Goal: Task Accomplishment & Management: Complete application form

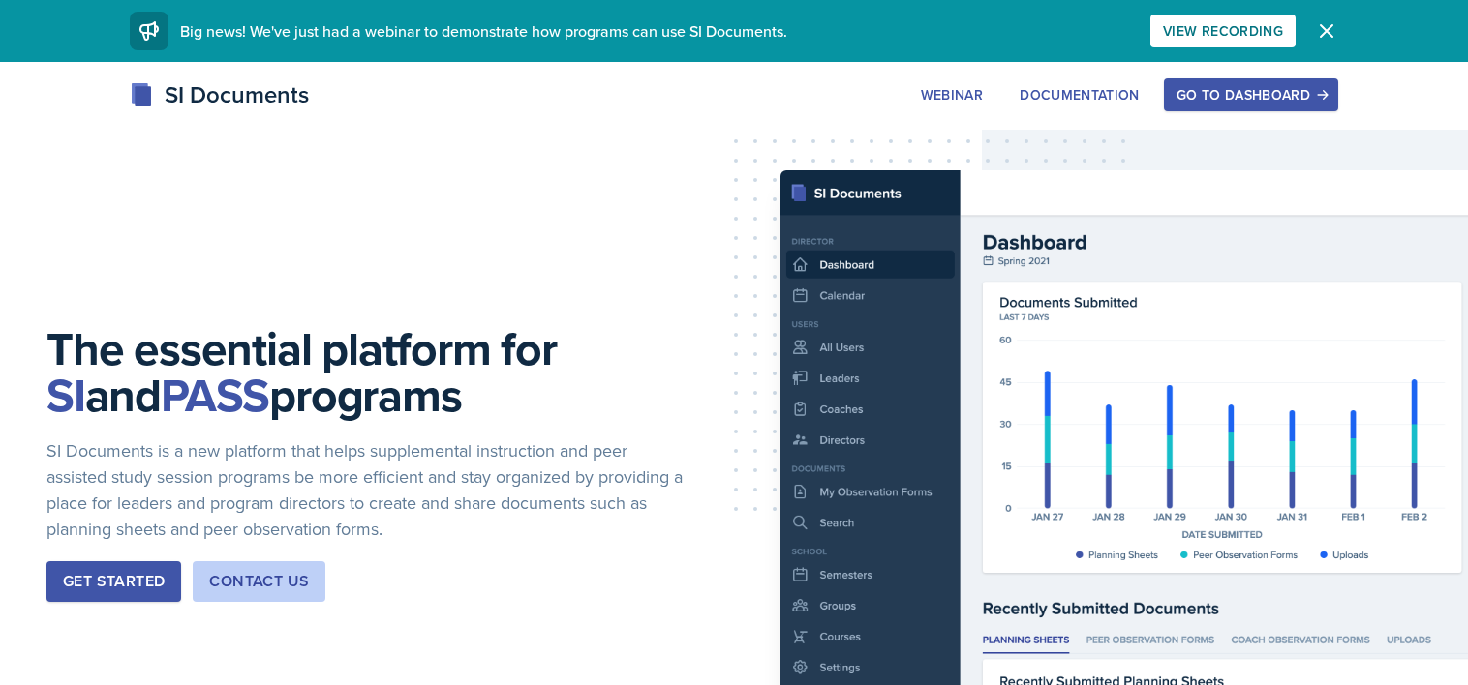
click at [1213, 93] on div "Go to Dashboard" at bounding box center [1250, 94] width 149 height 15
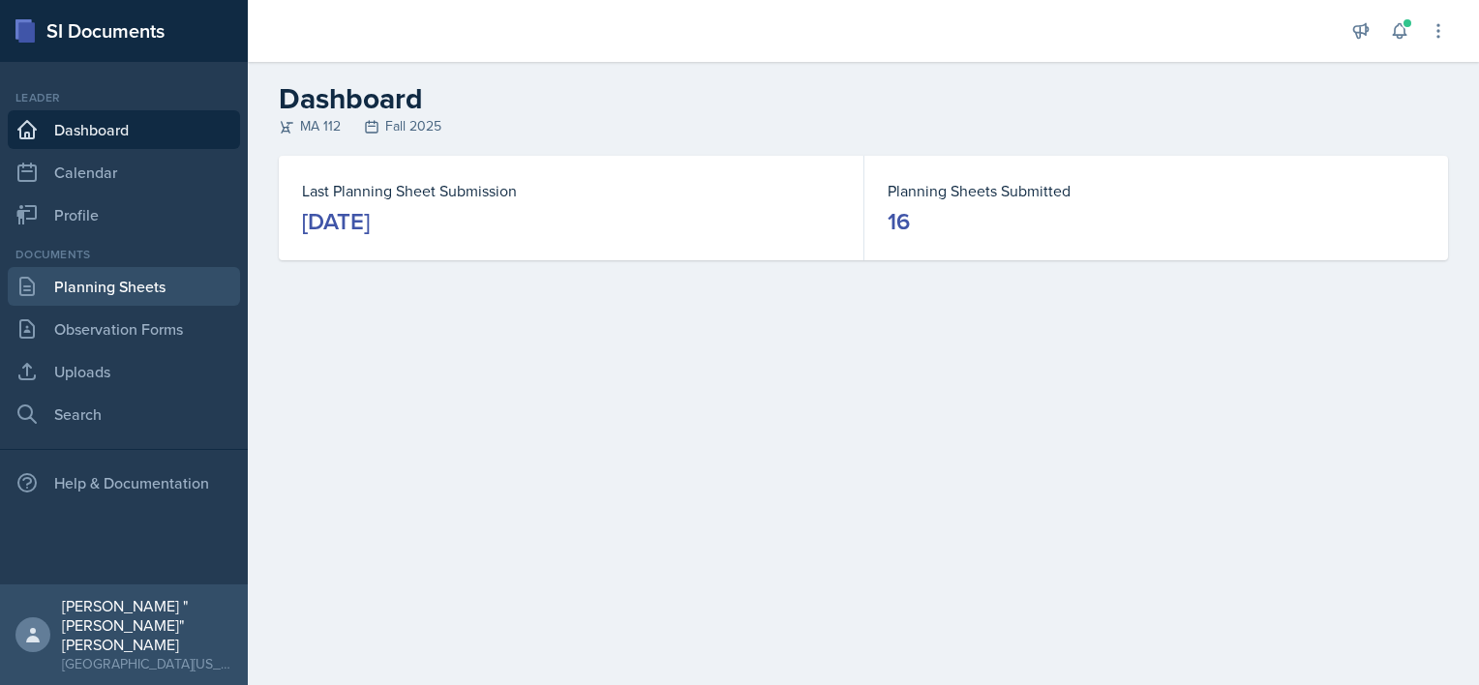
click at [75, 270] on link "Planning Sheets" at bounding box center [124, 286] width 232 height 39
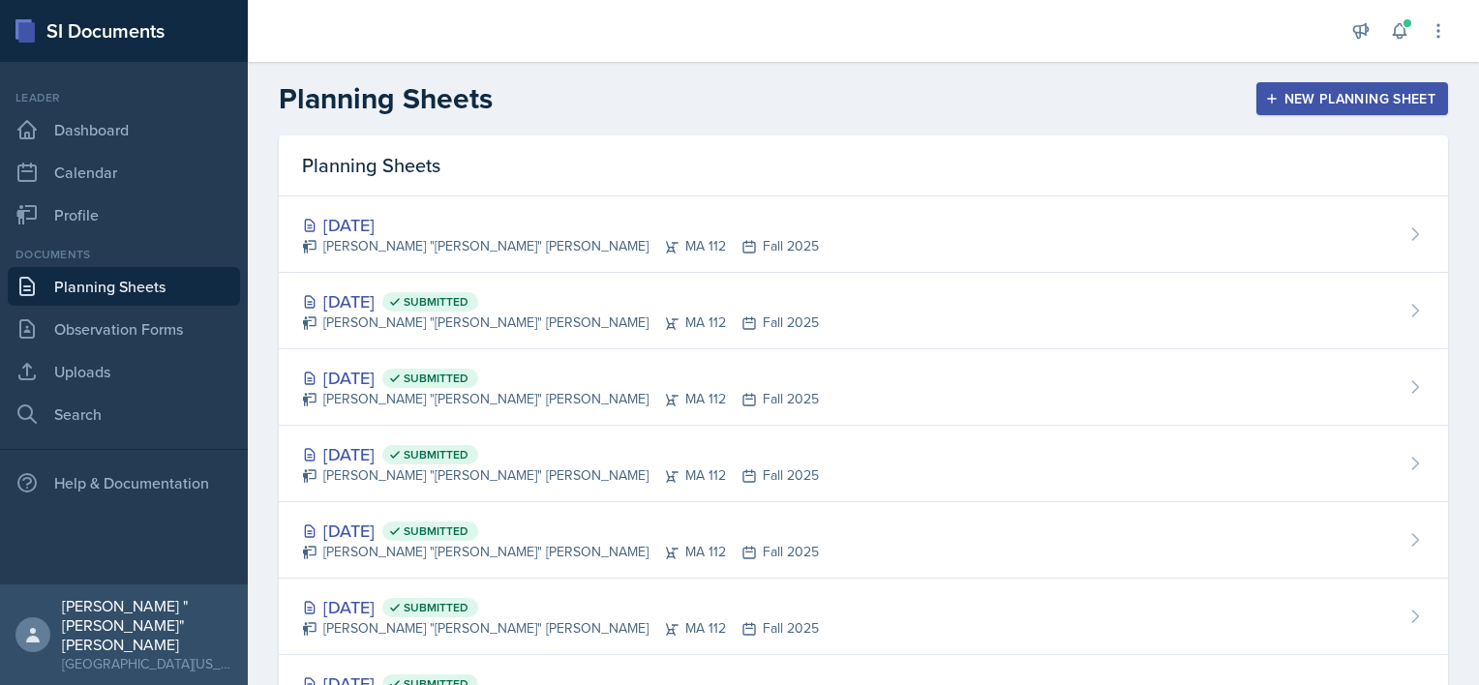
click at [1257, 107] on button "New Planning Sheet" at bounding box center [1353, 98] width 192 height 33
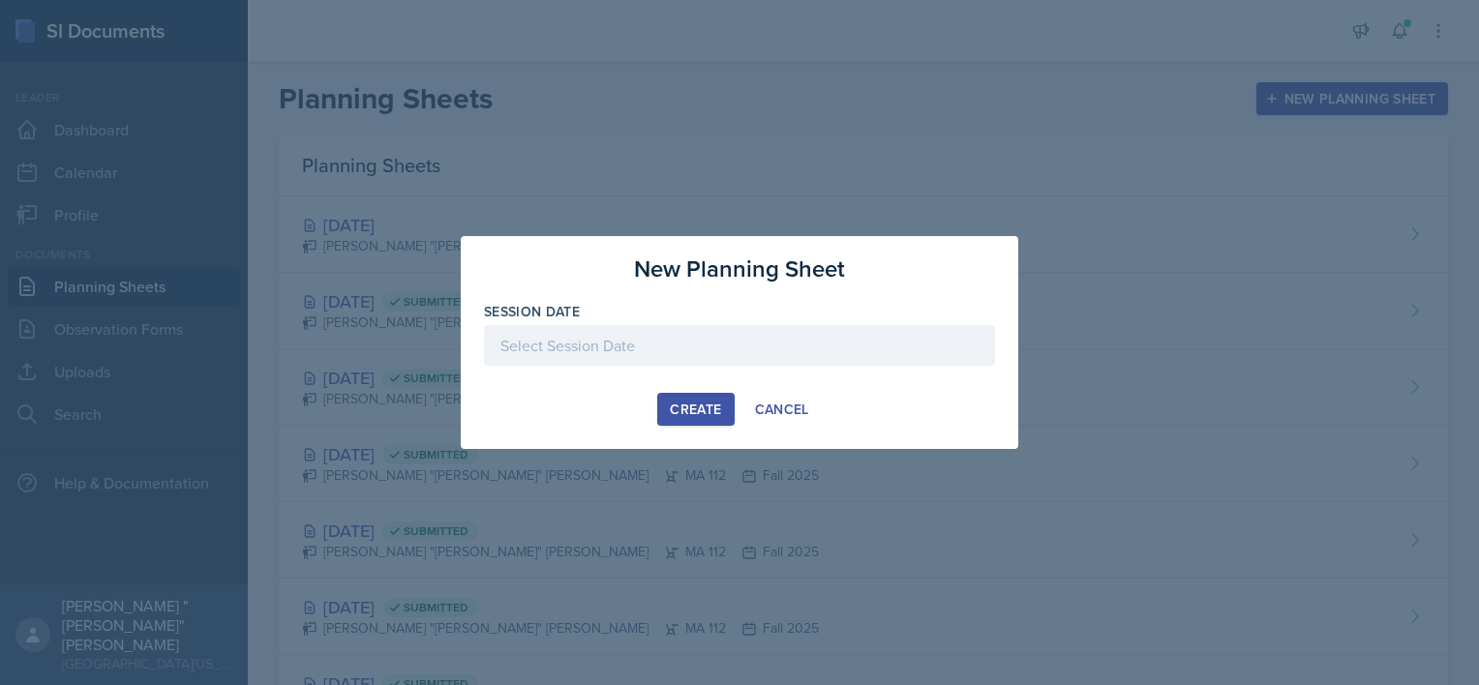
click at [720, 362] on div at bounding box center [739, 345] width 511 height 41
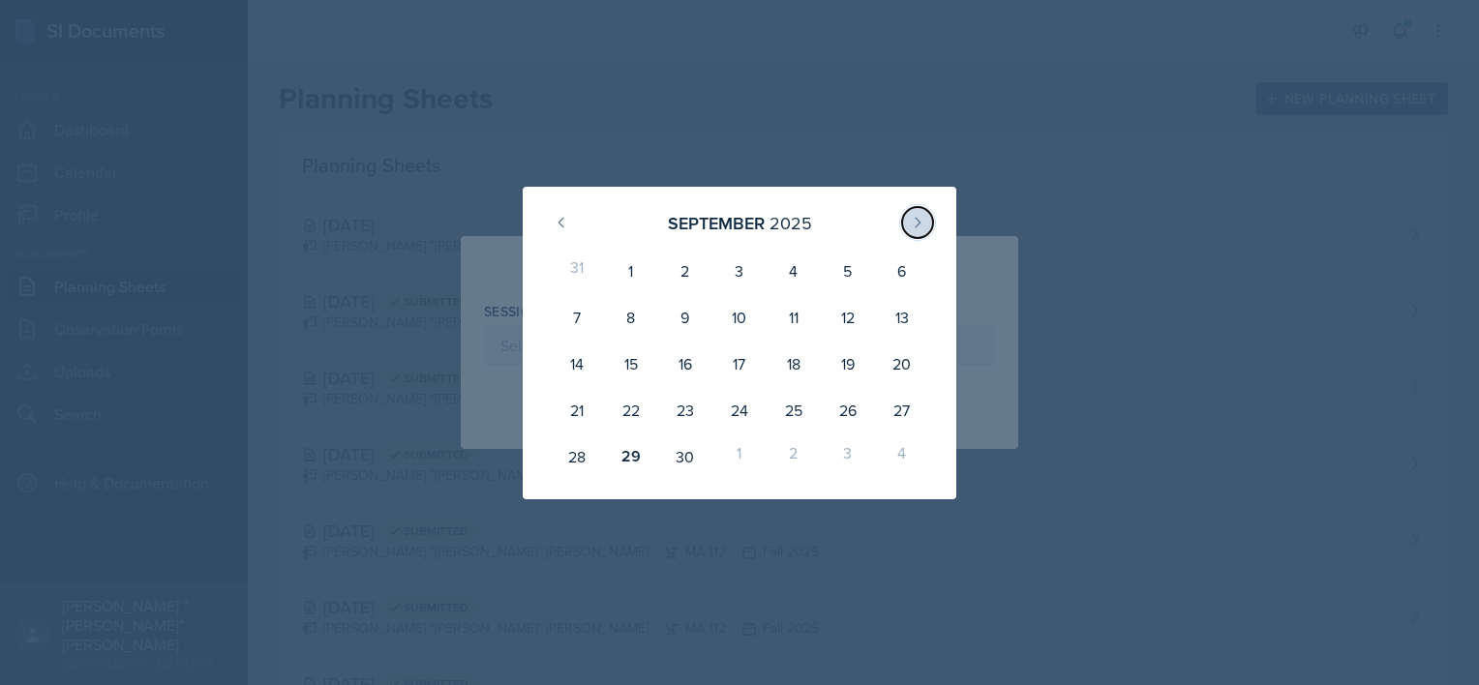
click at [918, 221] on icon at bounding box center [918, 222] width 5 height 9
click at [731, 257] on div "1" at bounding box center [740, 271] width 54 height 46
type input "[DATE]"
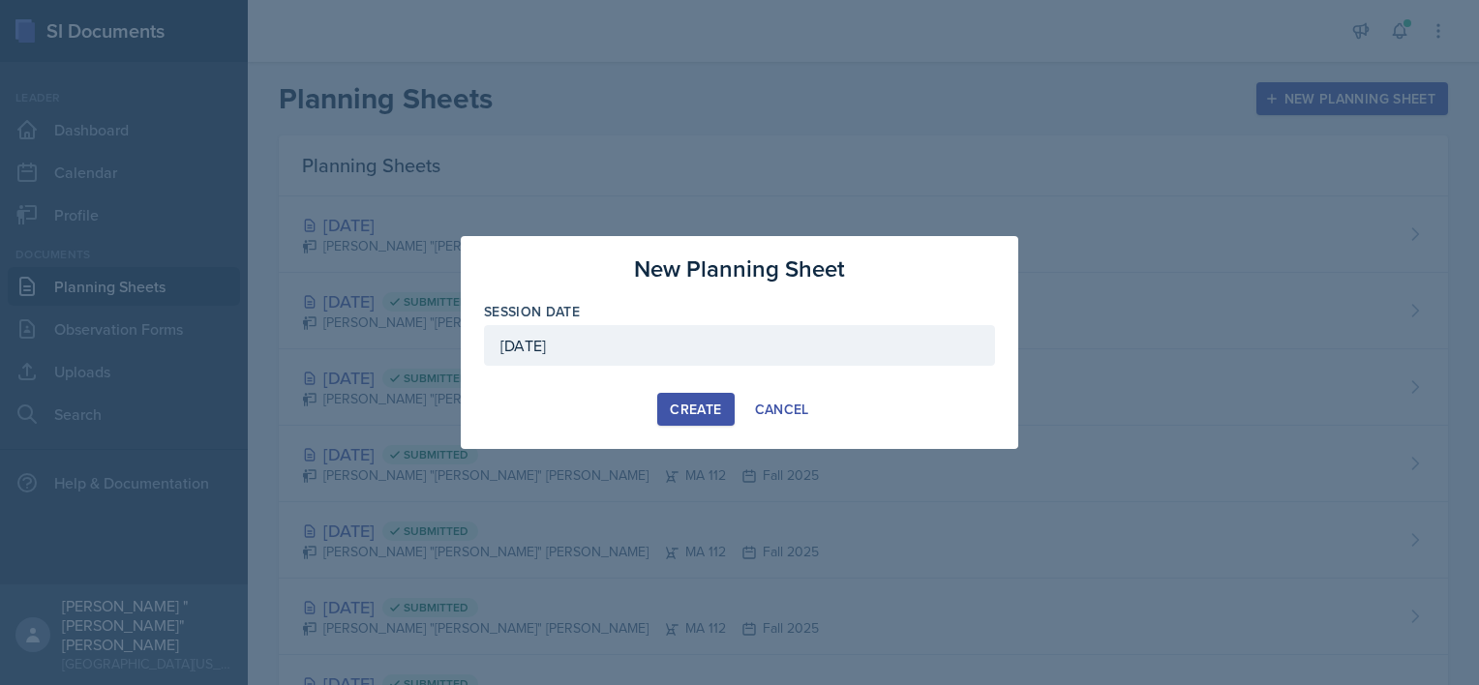
click at [720, 407] on div "Create" at bounding box center [695, 409] width 51 height 15
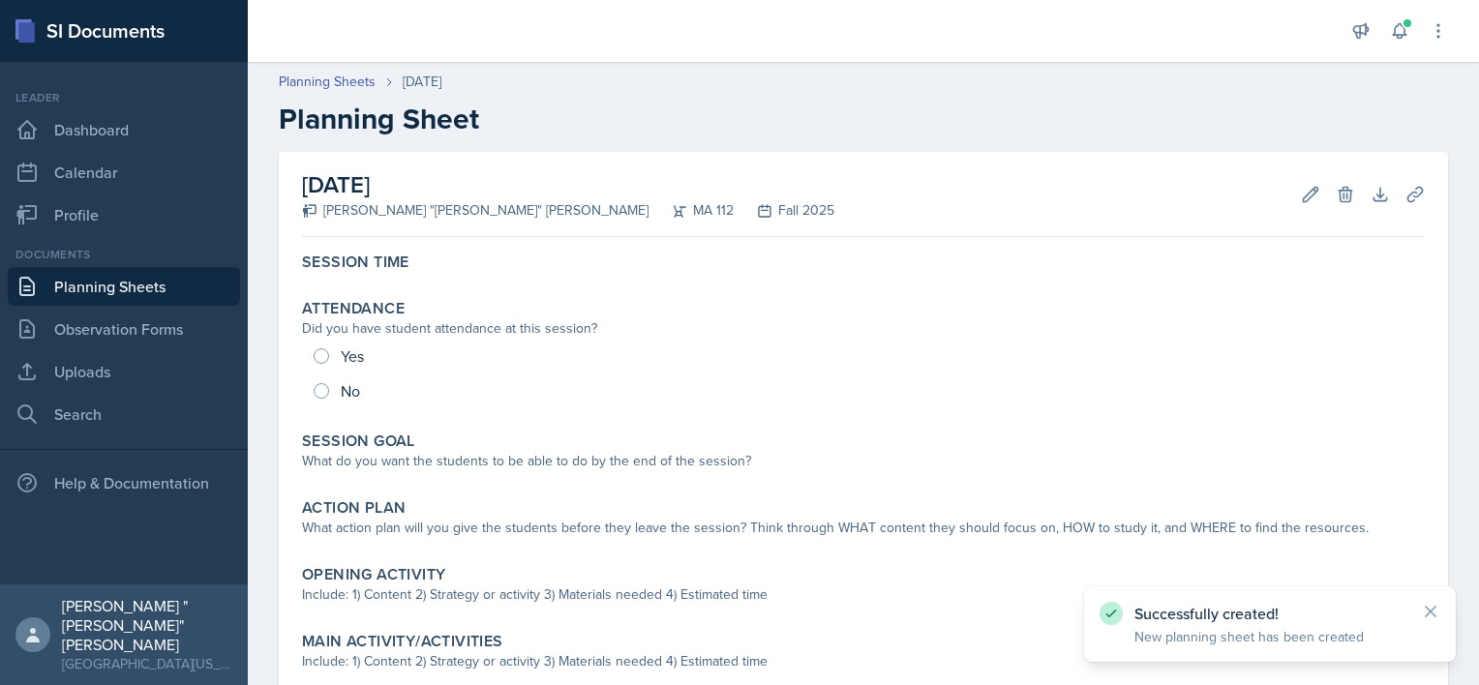
click at [451, 484] on div "Session Time Attendance Did you have student attendance at this session? Yes No…" at bounding box center [863, 553] width 1123 height 616
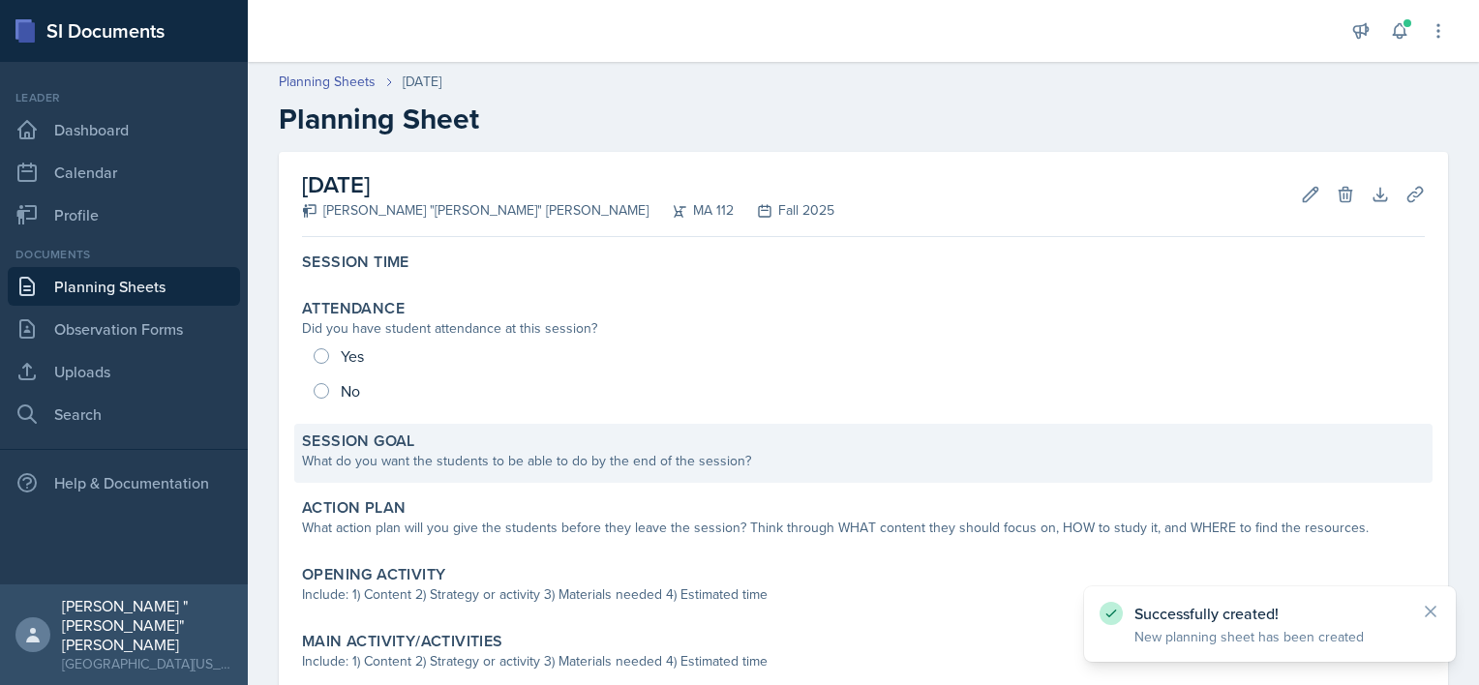
click at [482, 466] on div "What do you want the students to be able to do by the end of the session?" at bounding box center [863, 461] width 1123 height 20
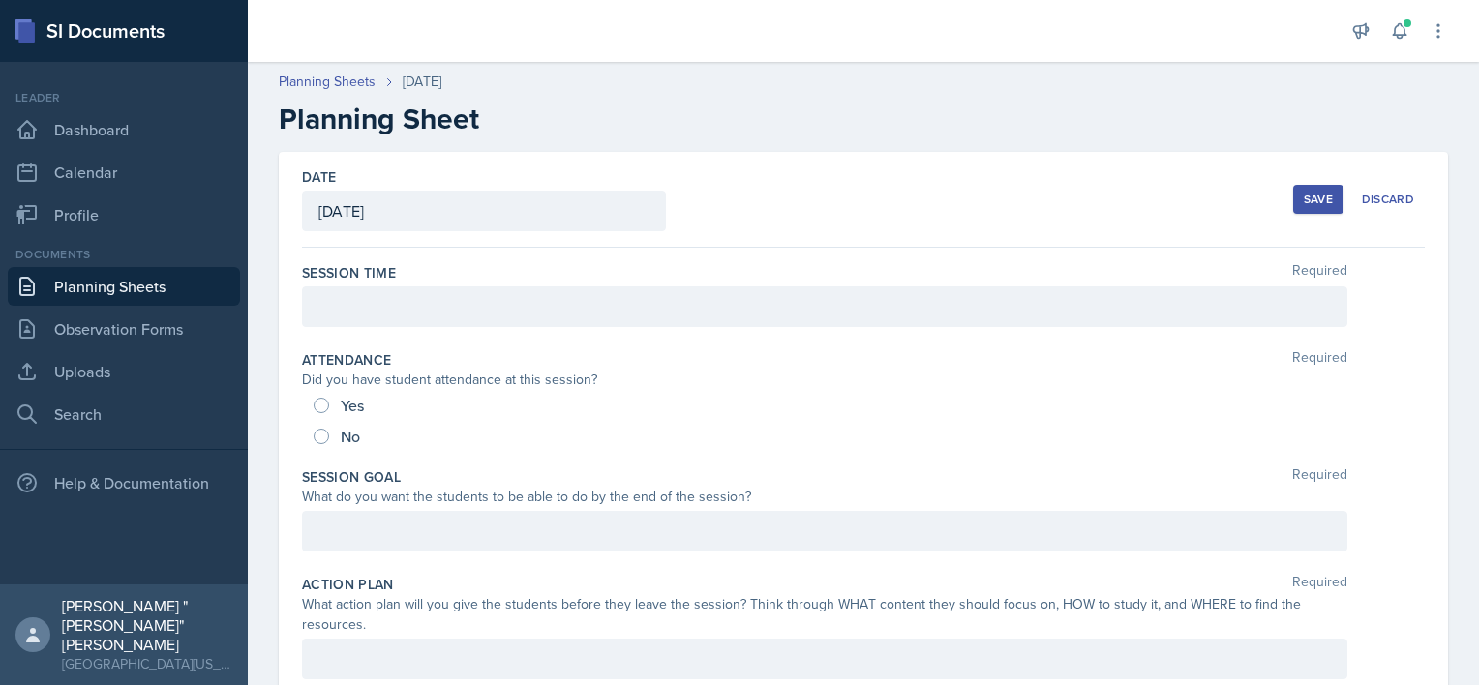
click at [463, 306] on div at bounding box center [825, 307] width 1046 height 41
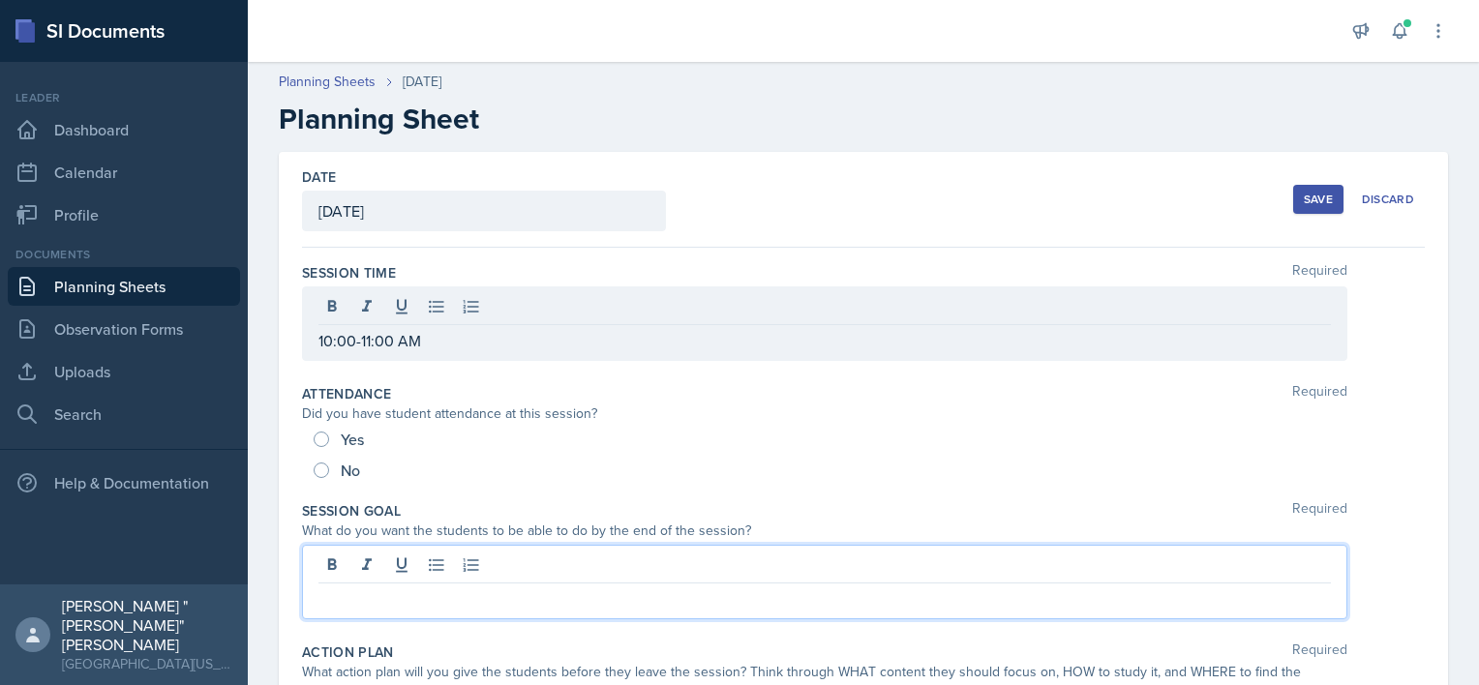
click at [383, 561] on div at bounding box center [825, 582] width 1046 height 75
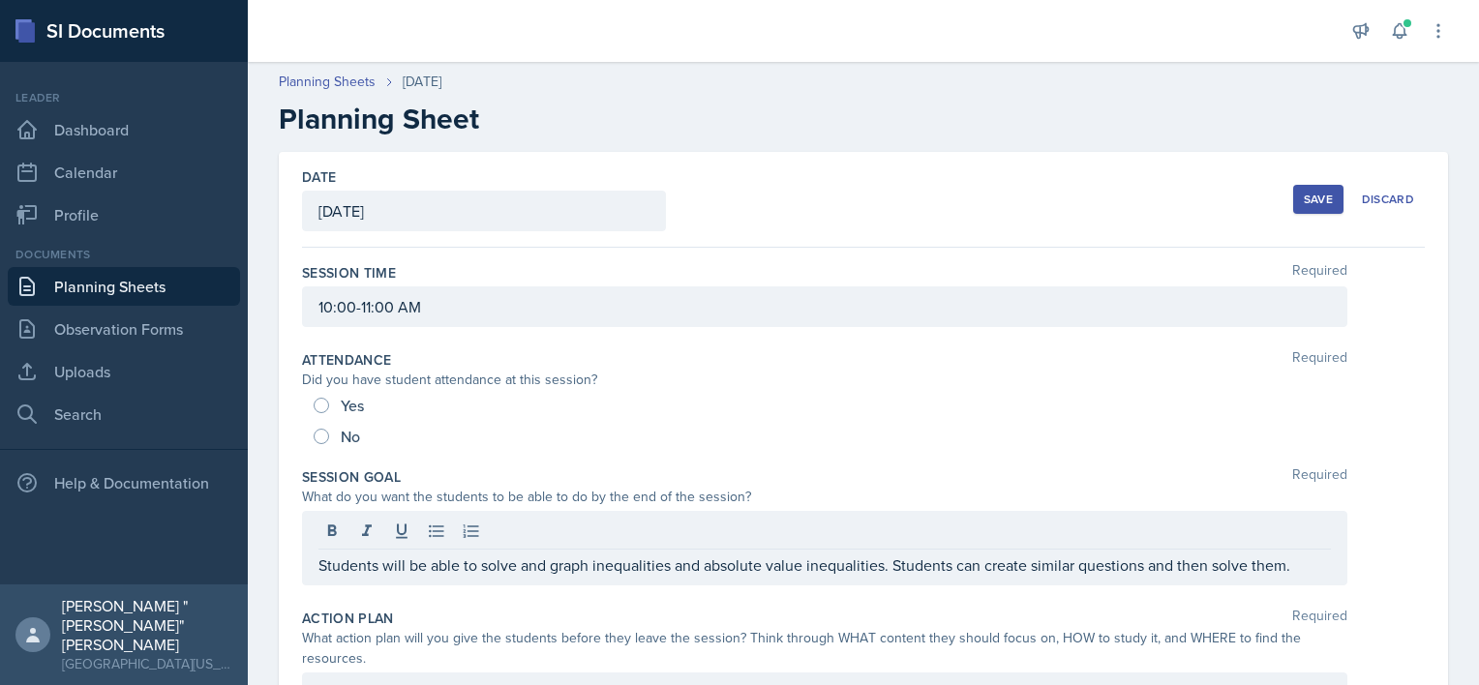
click at [1294, 201] on button "Save" at bounding box center [1319, 199] width 50 height 29
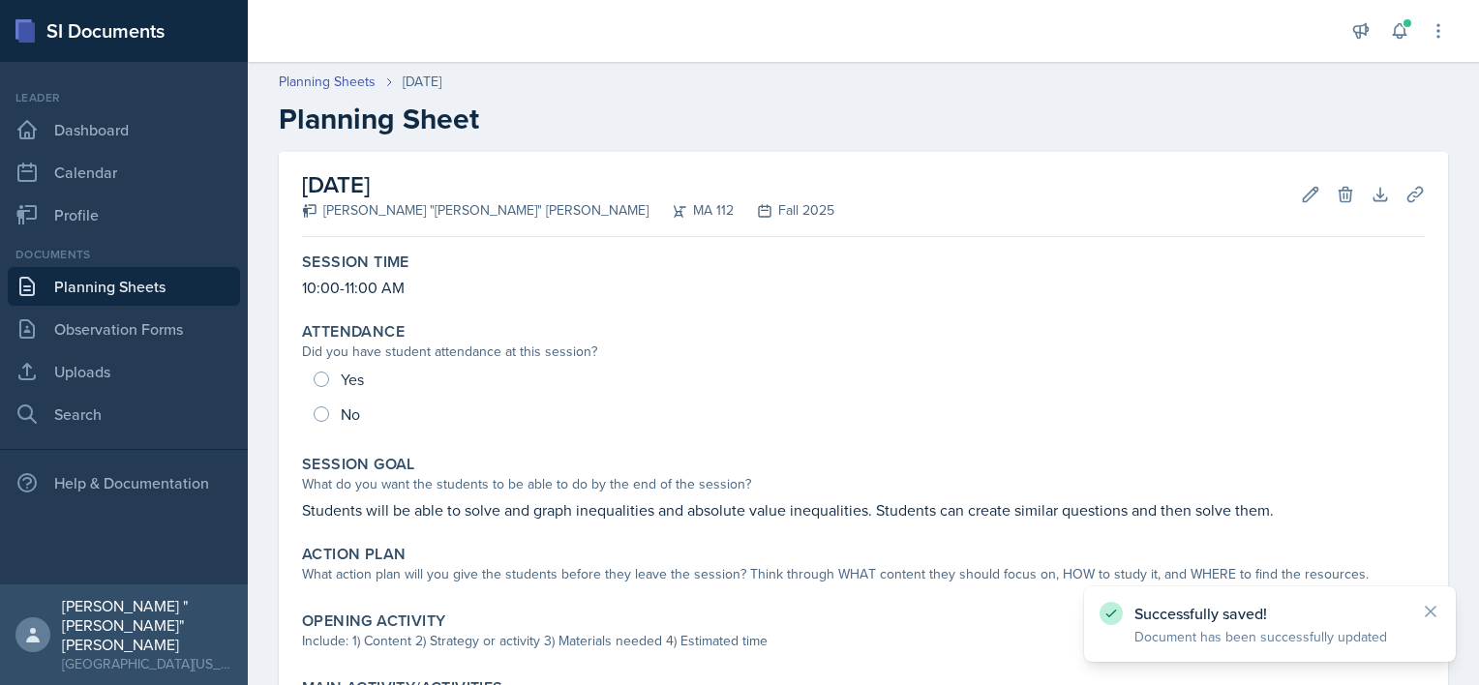
click at [189, 289] on link "Planning Sheets" at bounding box center [124, 286] width 232 height 39
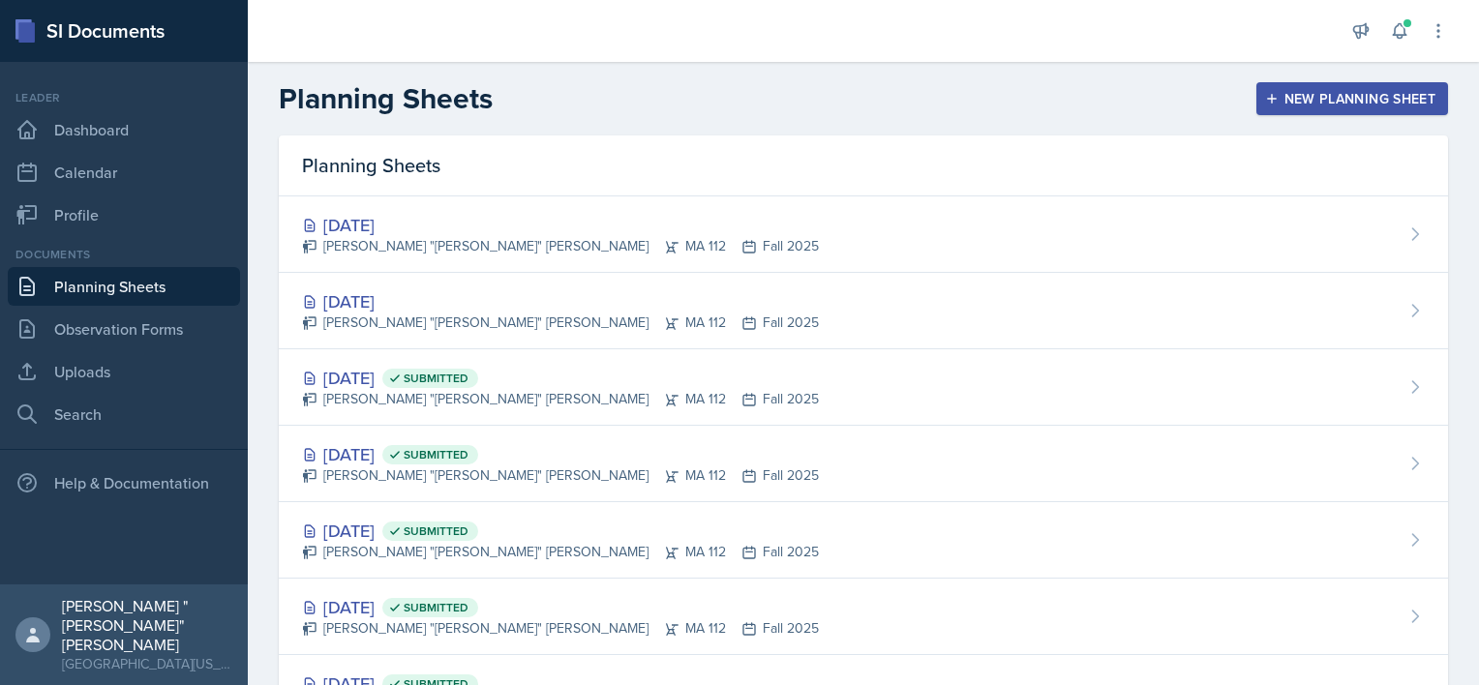
click at [1265, 101] on icon "button" at bounding box center [1272, 99] width 14 height 14
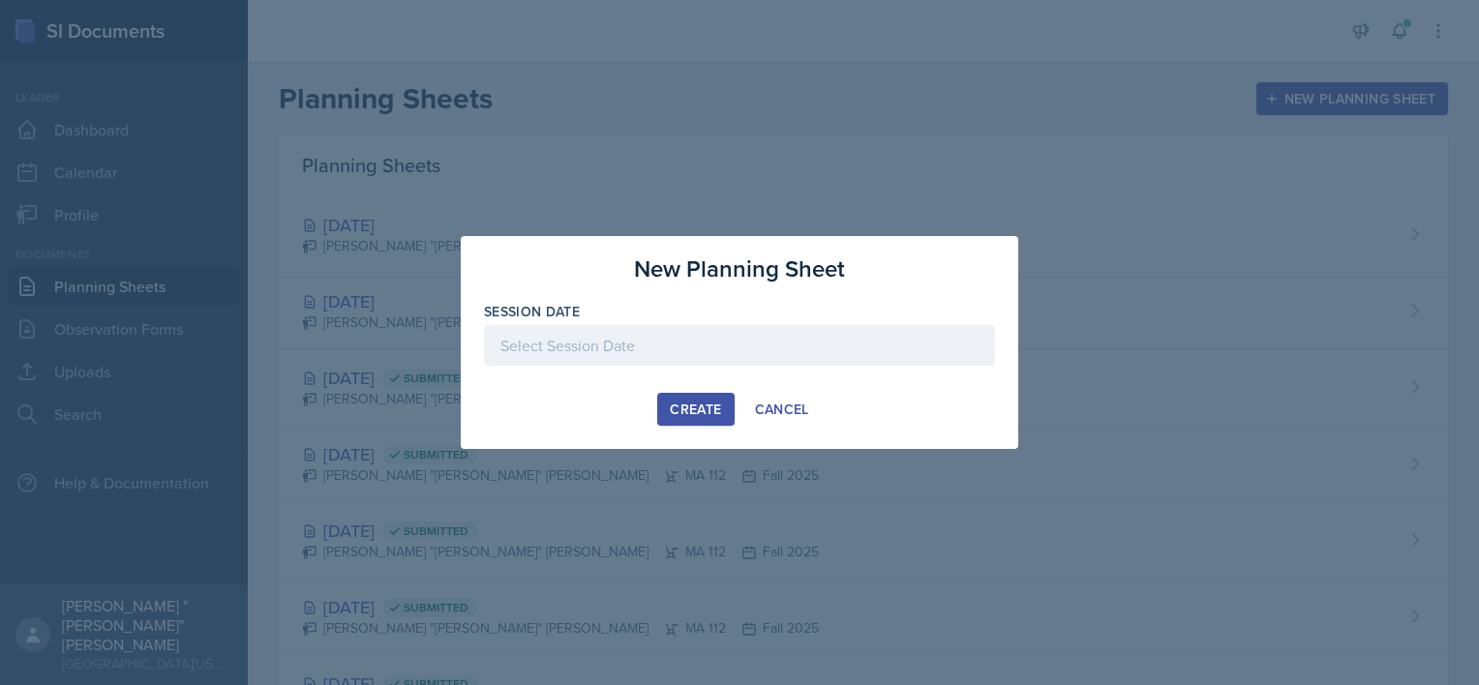
click at [590, 345] on div at bounding box center [739, 345] width 511 height 41
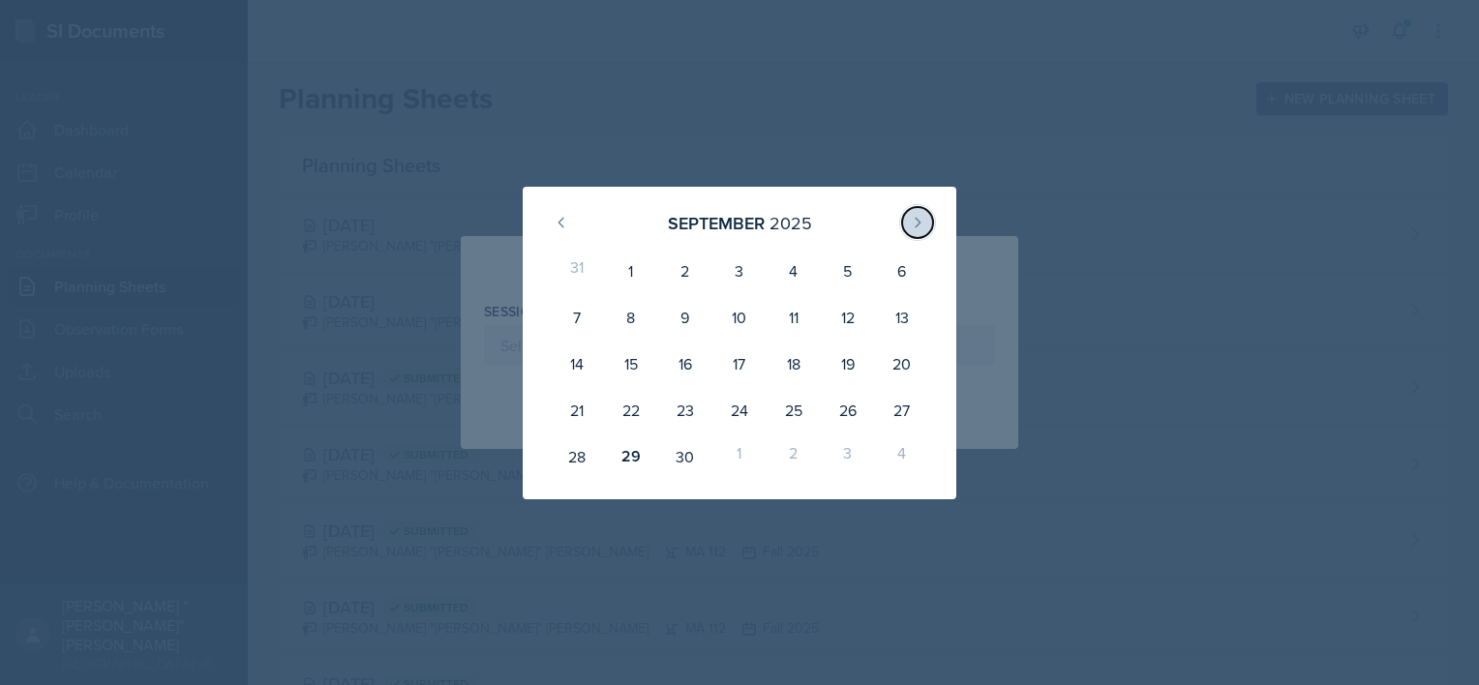
click at [904, 227] on button at bounding box center [917, 222] width 31 height 31
click at [766, 274] on div "1" at bounding box center [740, 271] width 54 height 46
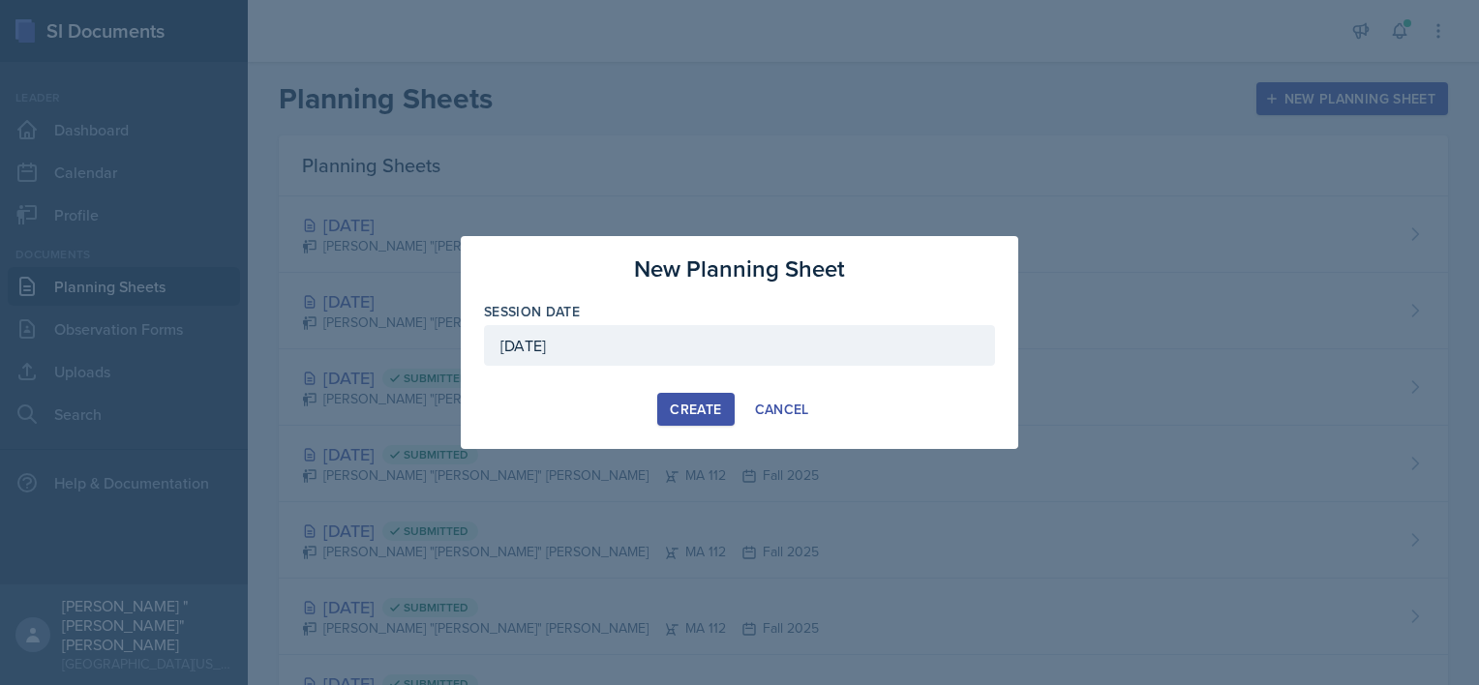
click at [744, 326] on div "[DATE]" at bounding box center [739, 345] width 511 height 41
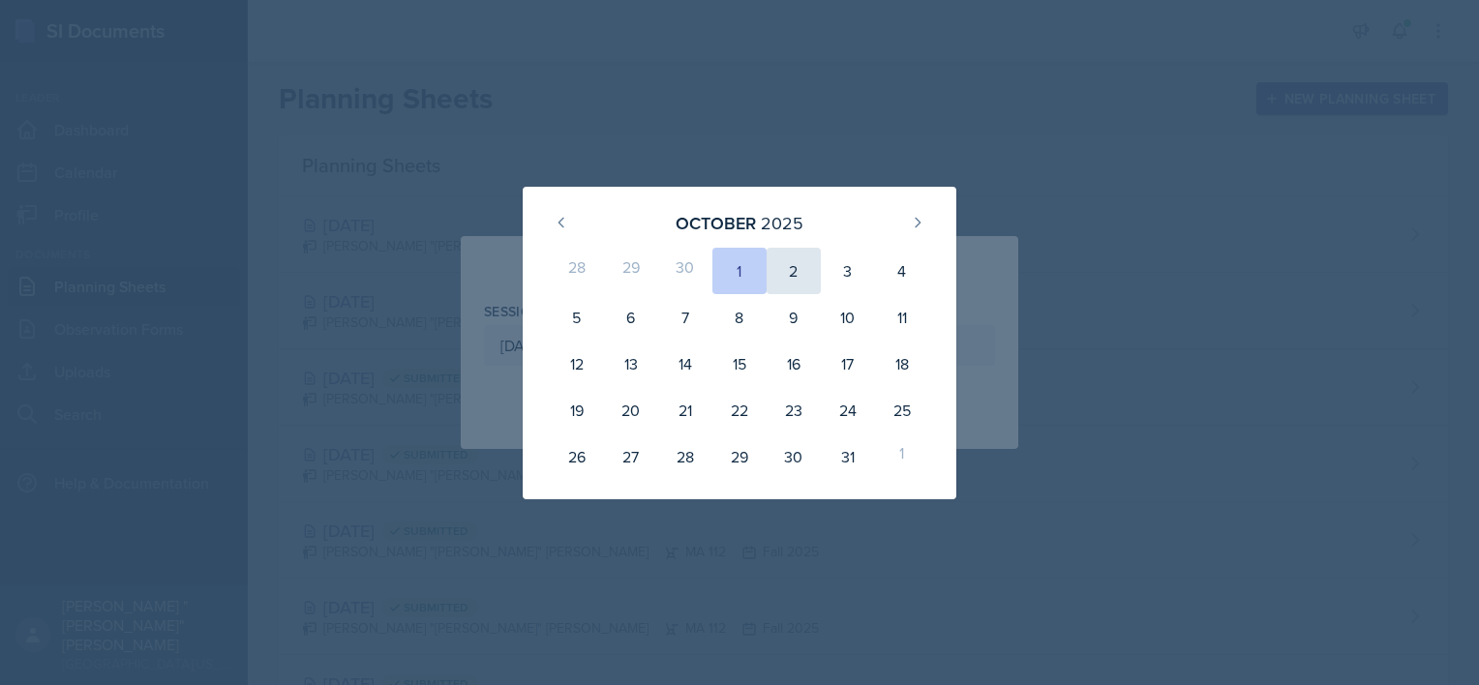
click at [798, 278] on div "2" at bounding box center [794, 271] width 54 height 46
type input "October 2nd, 2025"
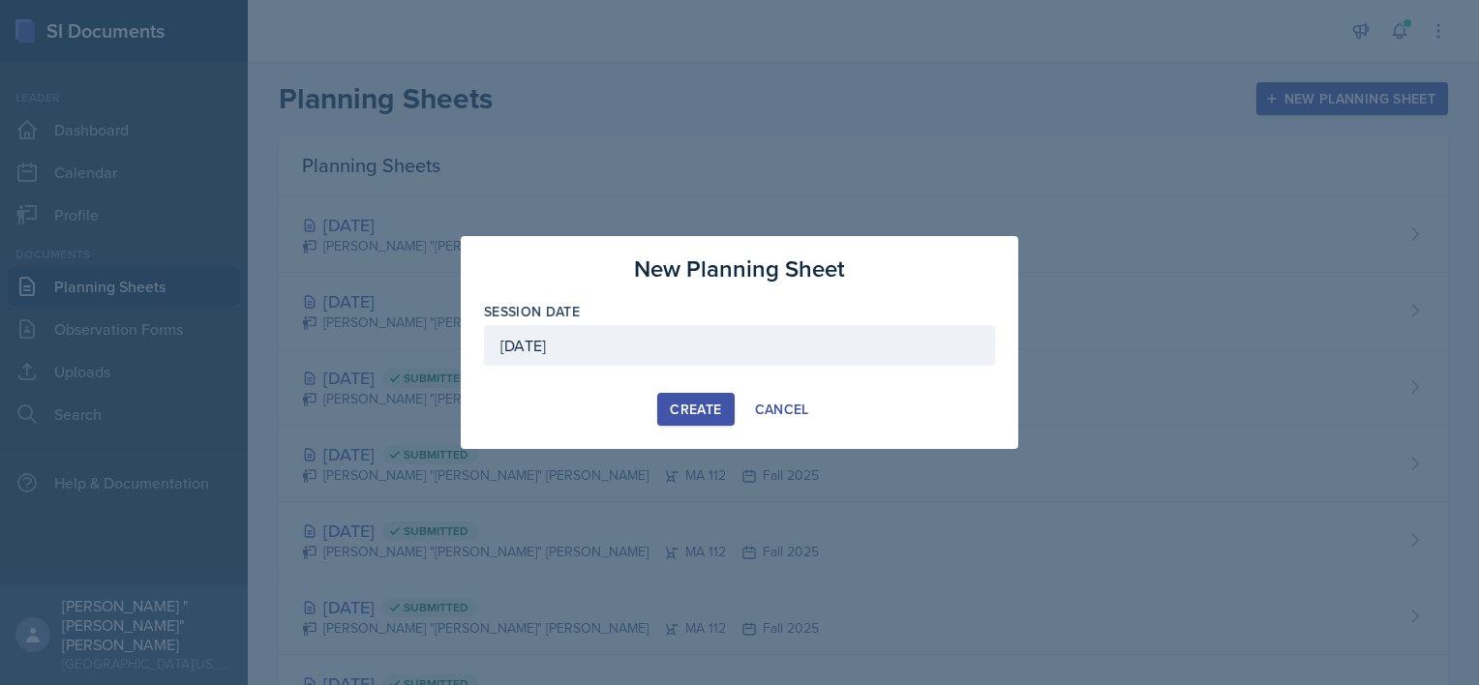
click at [692, 403] on div "Create" at bounding box center [695, 409] width 51 height 15
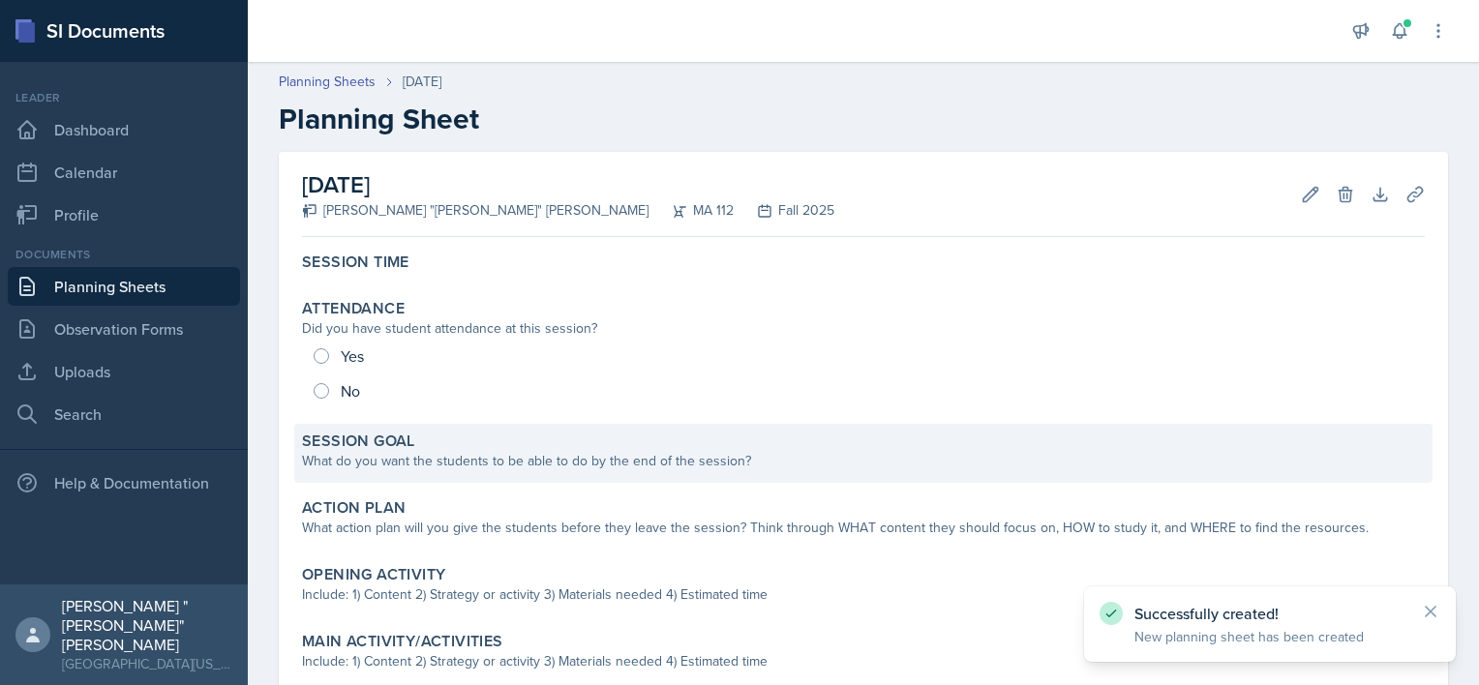
click at [397, 457] on div "What do you want the students to be able to do by the end of the session?" at bounding box center [863, 461] width 1123 height 20
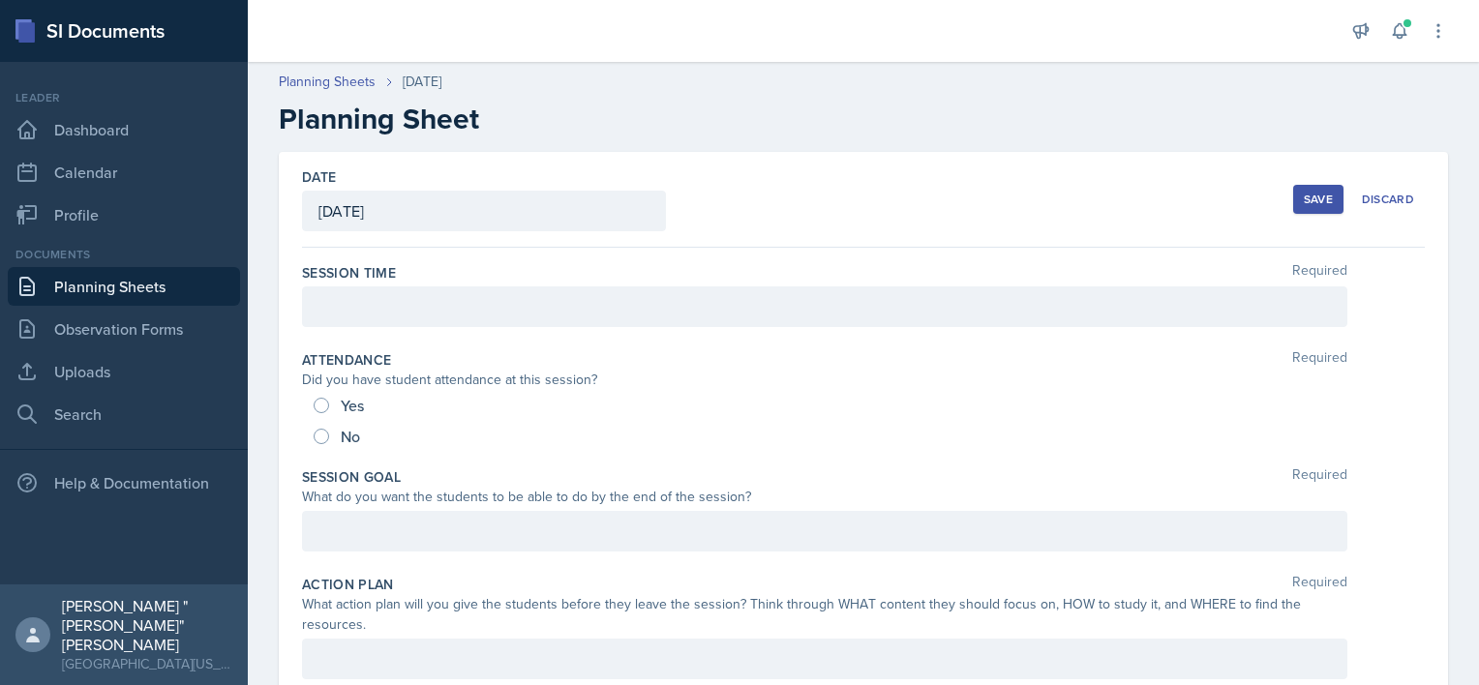
click at [398, 318] on div at bounding box center [825, 307] width 1046 height 41
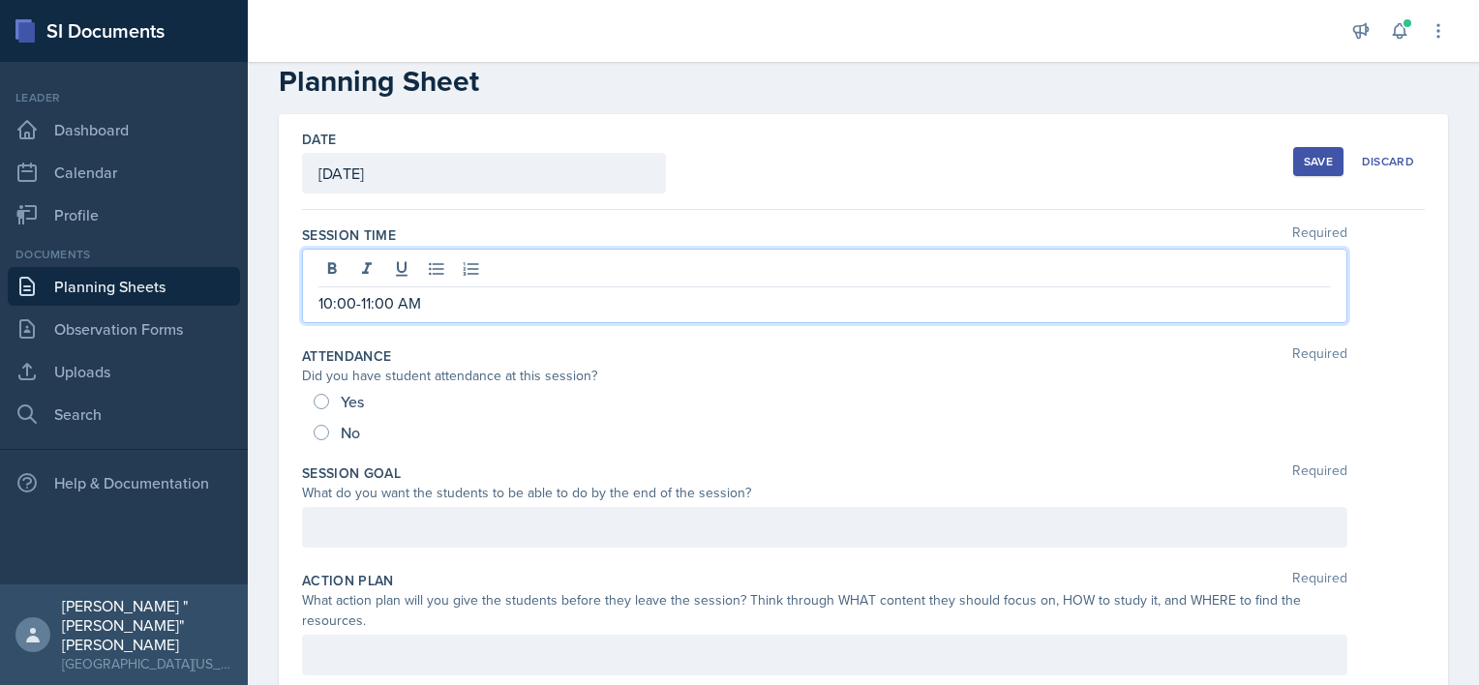
scroll to position [37, 0]
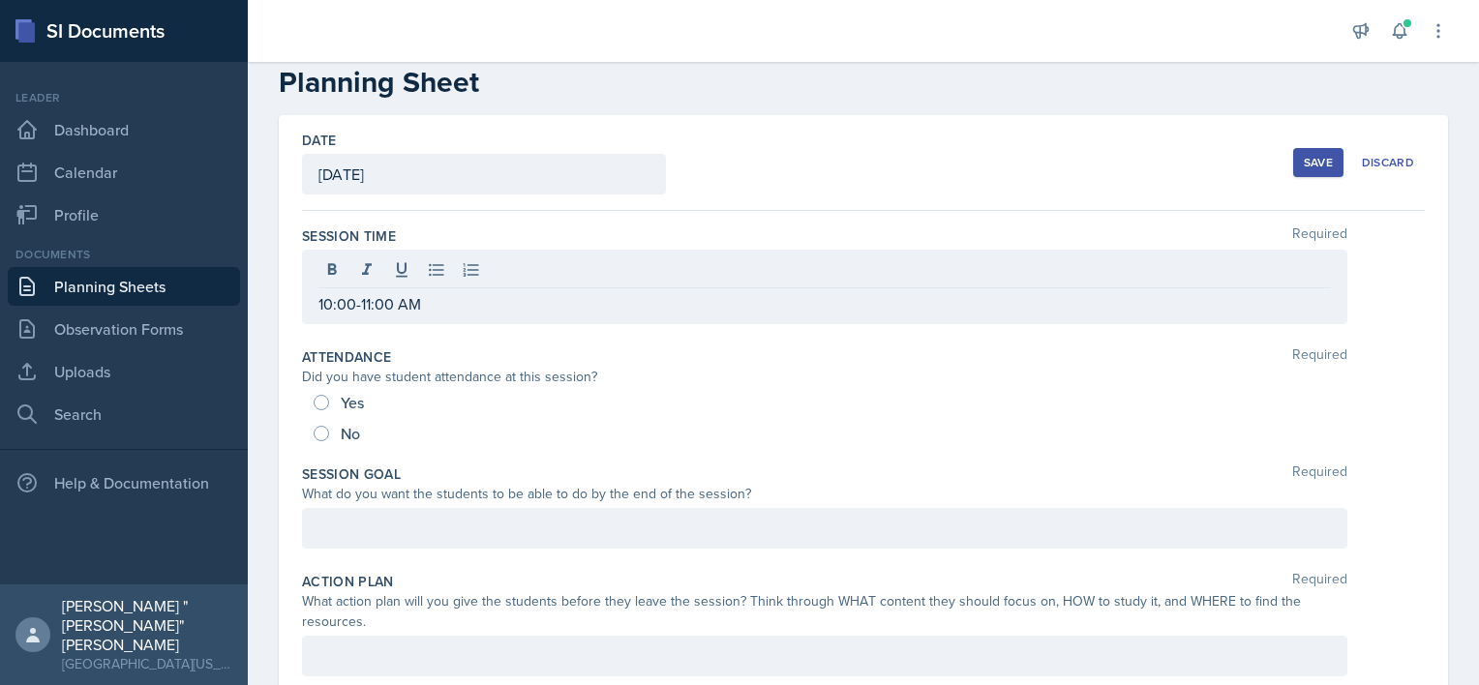
click at [1294, 162] on button "Save" at bounding box center [1319, 162] width 50 height 29
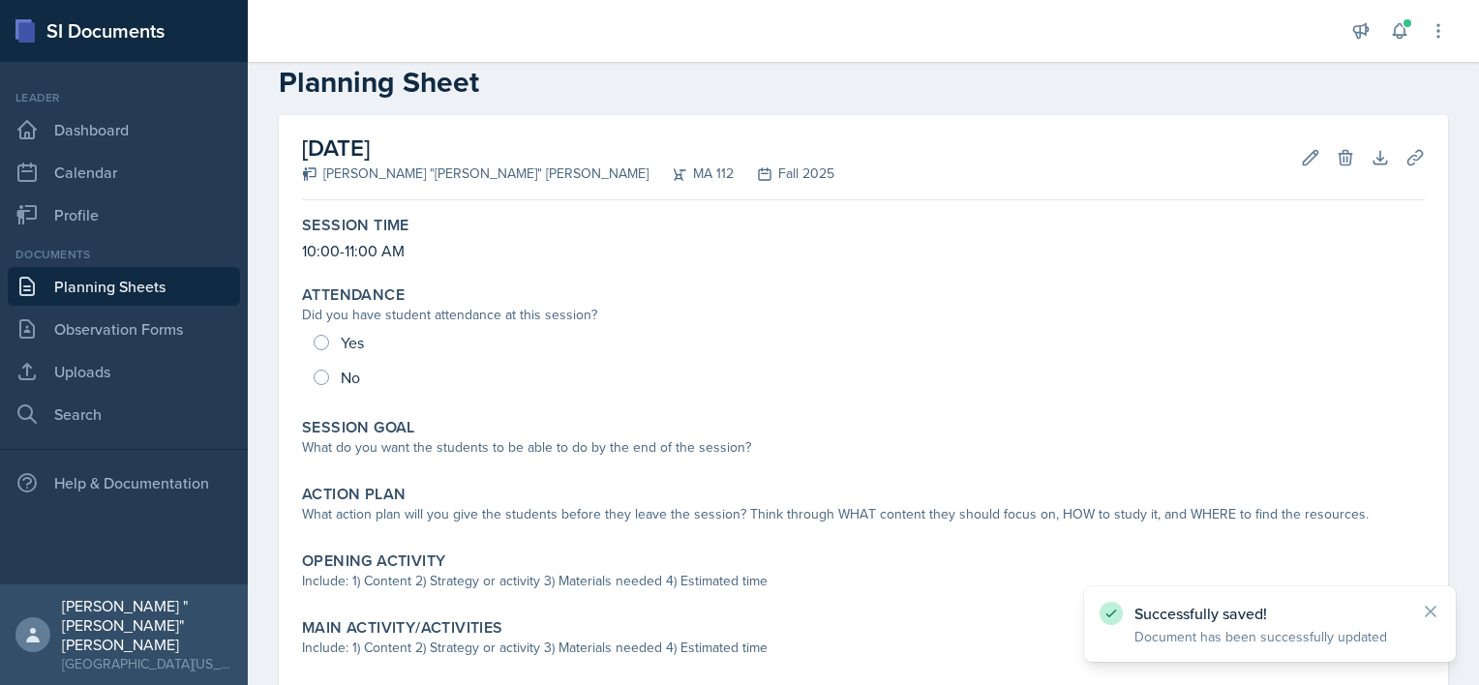
click at [50, 292] on link "Planning Sheets" at bounding box center [124, 286] width 232 height 39
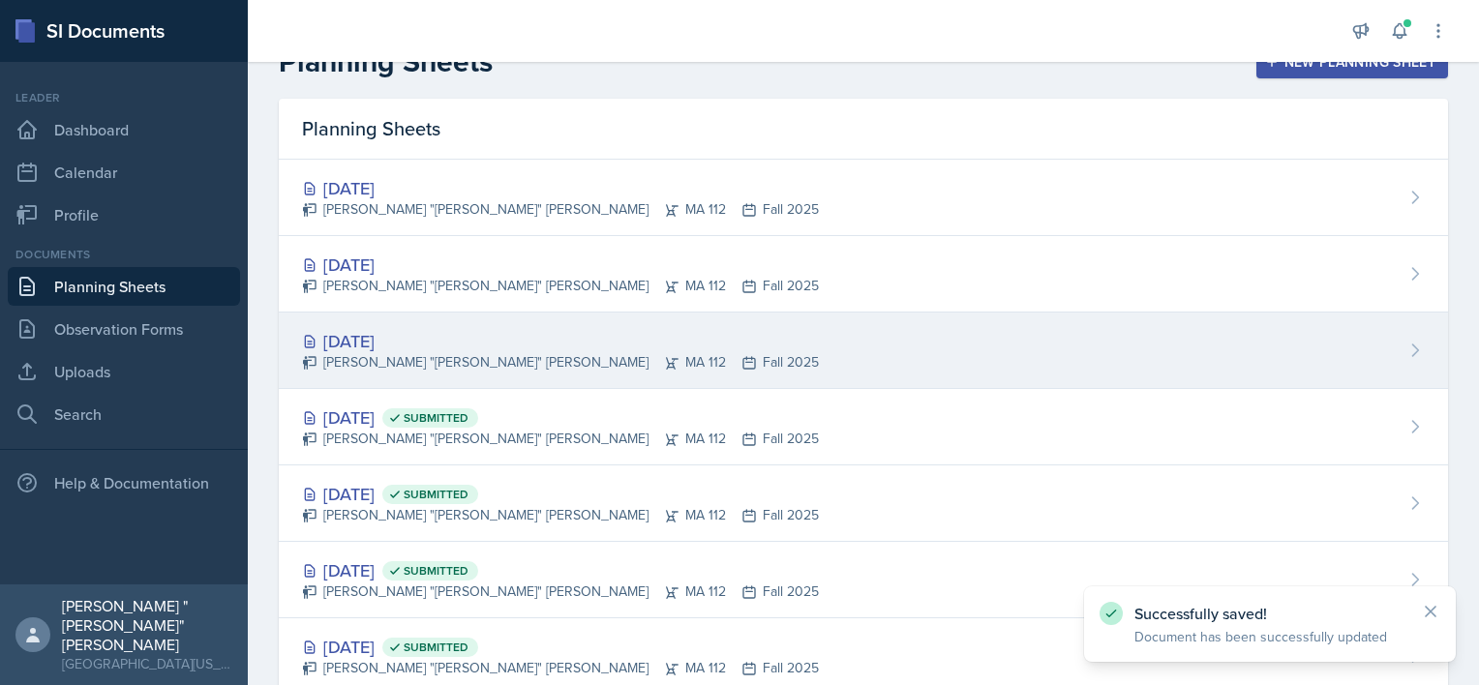
click at [664, 355] on icon at bounding box center [671, 362] width 15 height 15
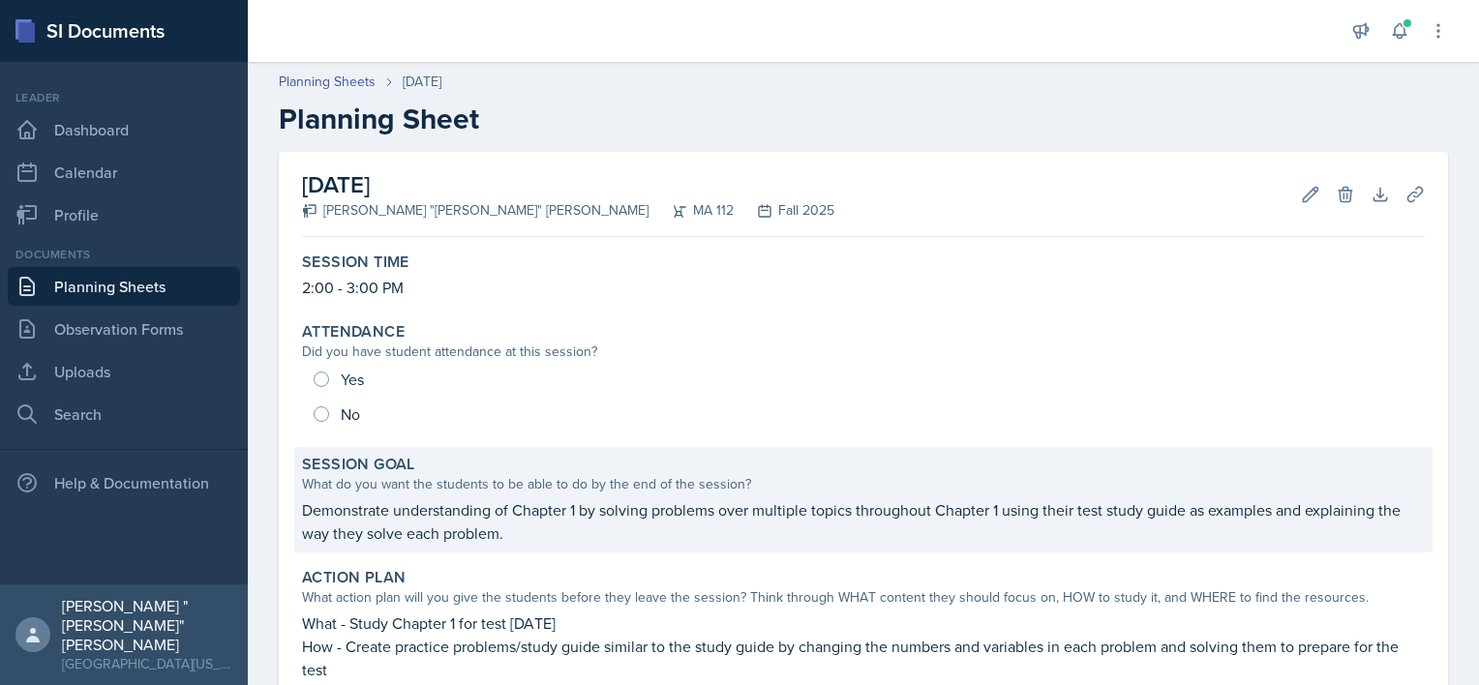
click at [448, 524] on p "Demonstrate understanding of Chapter 1 by solving problems over multiple topics…" at bounding box center [863, 522] width 1123 height 46
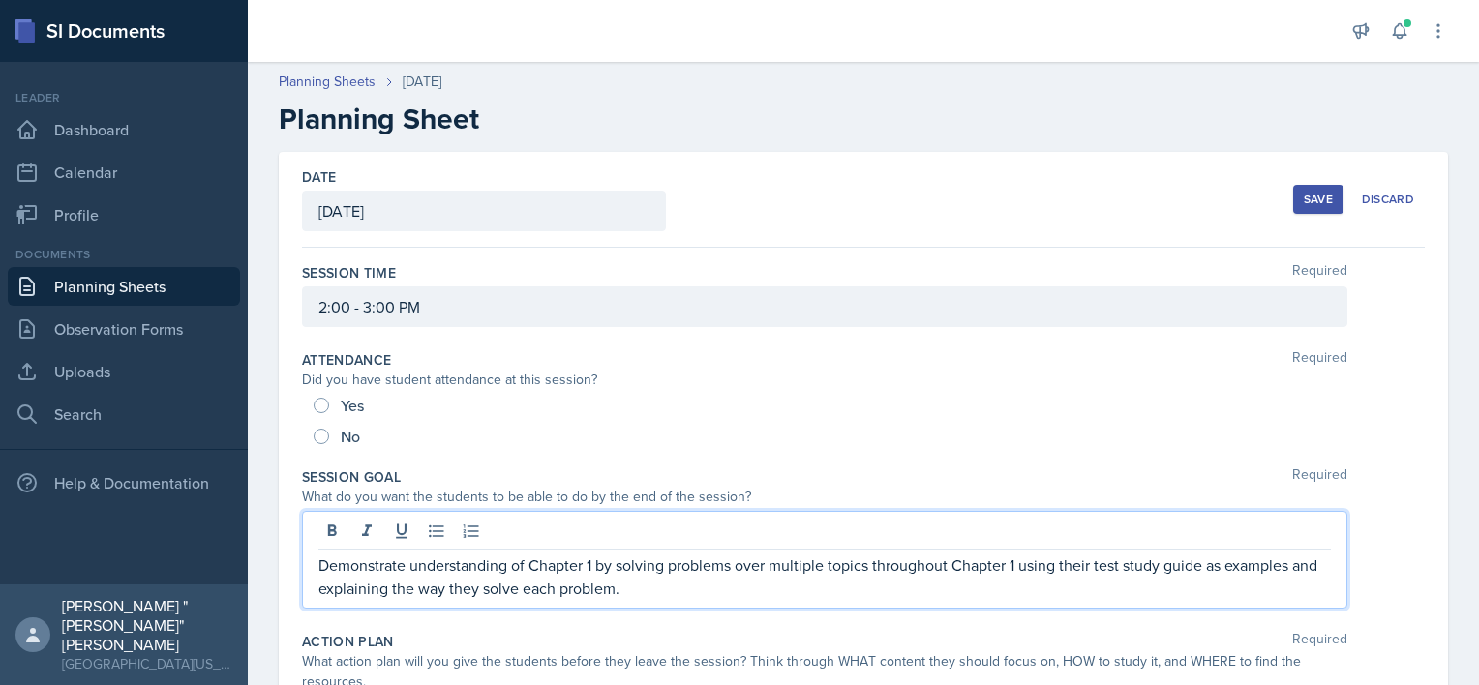
drag, startPoint x: 713, startPoint y: 555, endPoint x: 306, endPoint y: 531, distance: 407.4
click at [306, 531] on div "Demonstrate understanding of Chapter 1 by solving problems over multiple topics…" at bounding box center [825, 560] width 1046 height 98
click at [389, 577] on p "Demonstrate understanding of Chapter 1 by solving problems over multiple topics…" at bounding box center [825, 577] width 1013 height 46
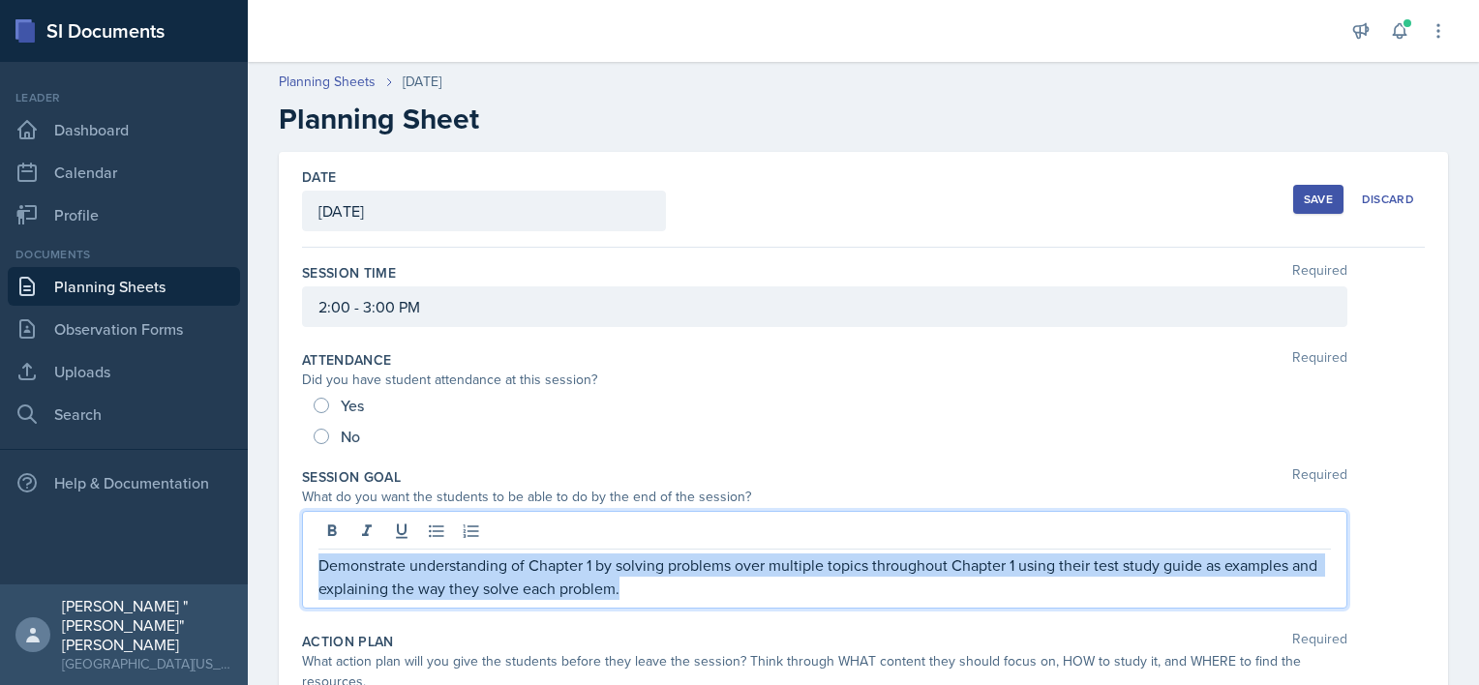
click at [389, 577] on p "Demonstrate understanding of Chapter 1 by solving problems over multiple topics…" at bounding box center [825, 577] width 1013 height 46
copy p "Demonstrate understanding of Chapter 1 by solving problems over multiple topics…"
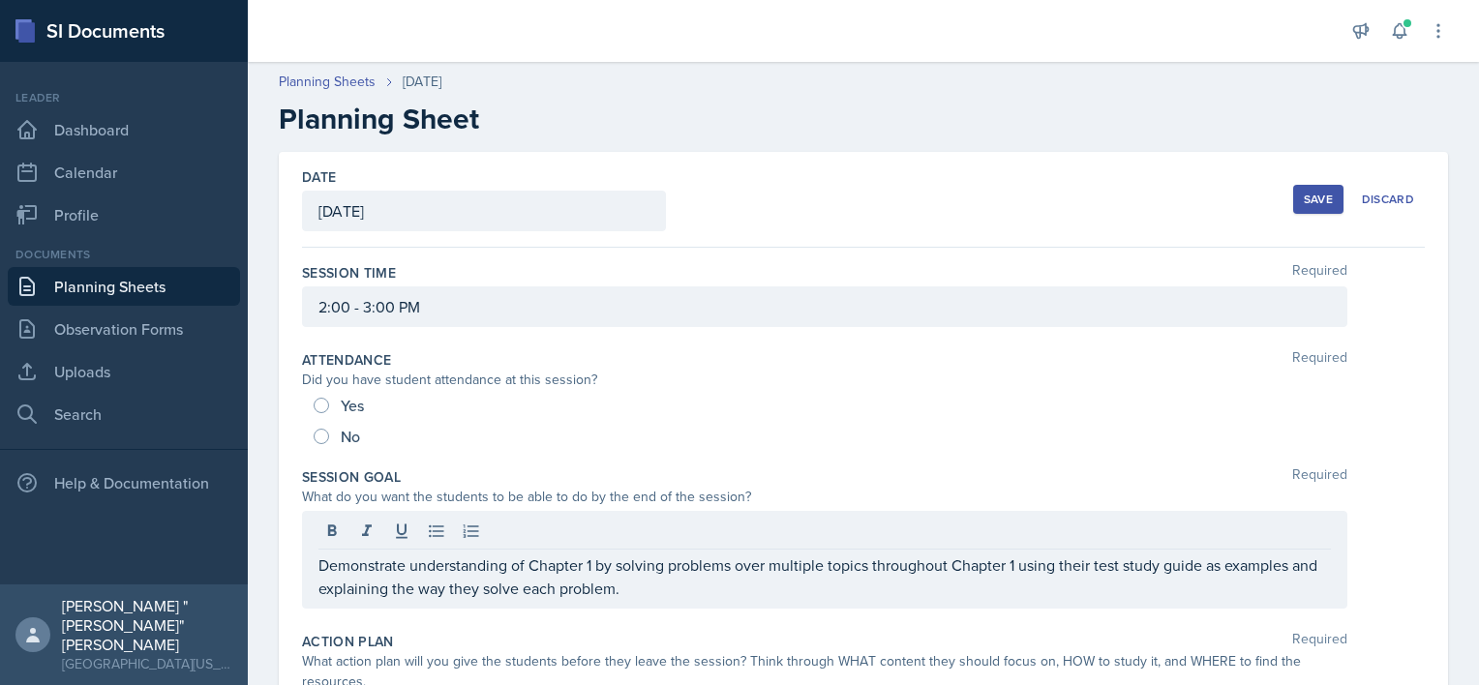
click at [732, 259] on div "Session Time Required 2:00 - 3:00 PM" at bounding box center [863, 299] width 1123 height 87
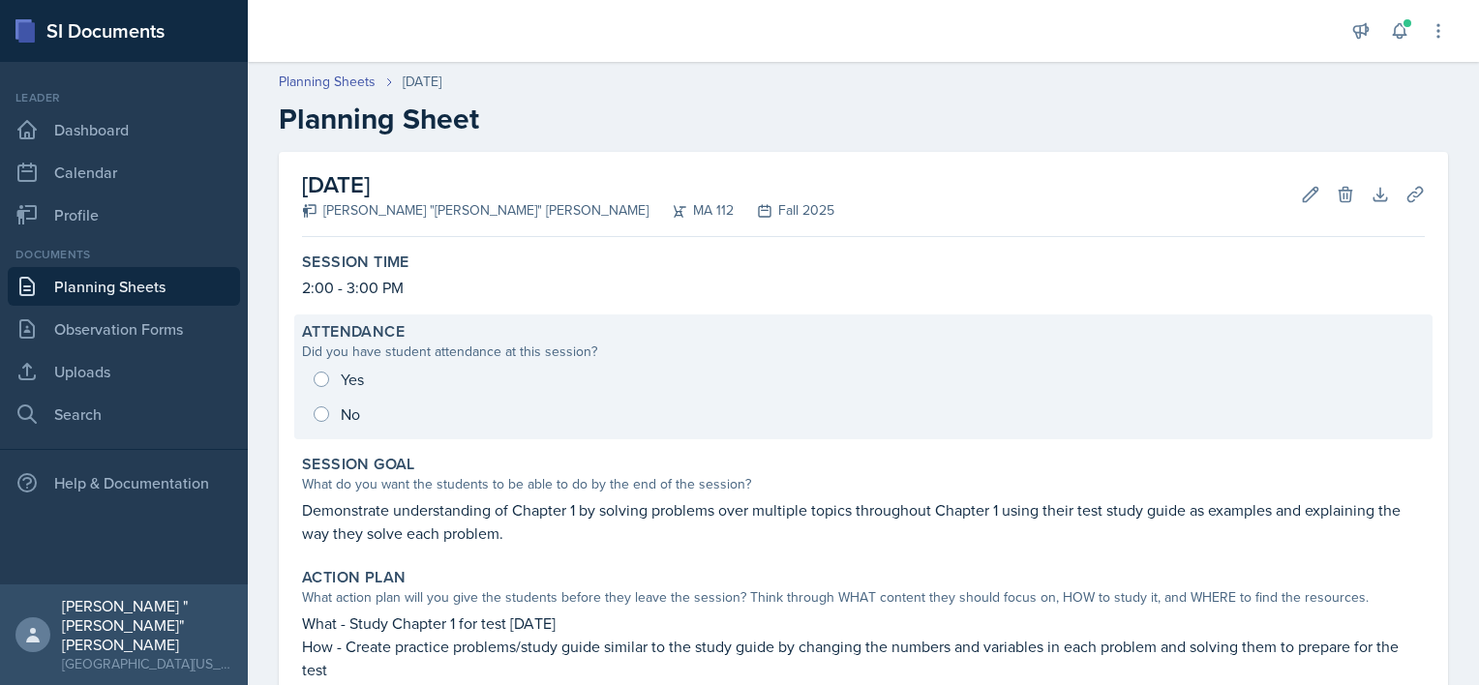
click at [825, 390] on div "Yes No" at bounding box center [863, 397] width 1123 height 70
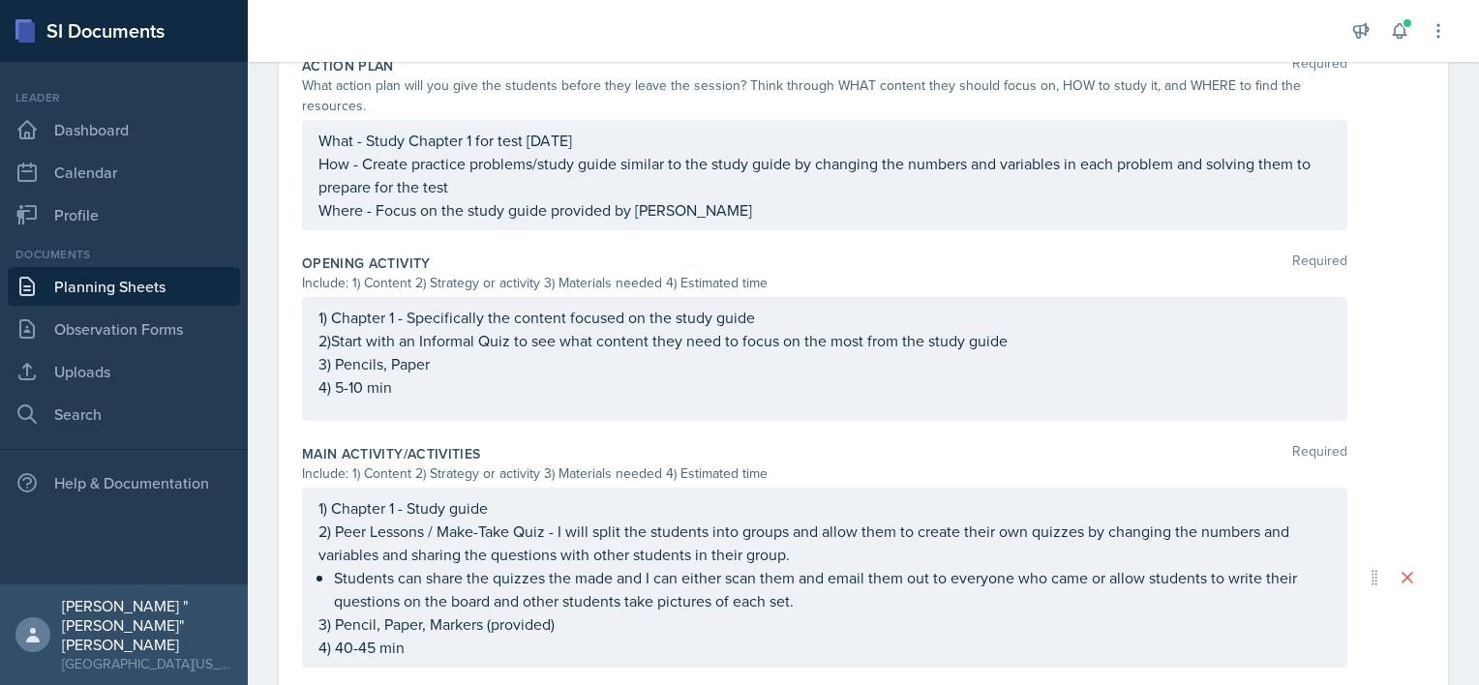
scroll to position [576, 0]
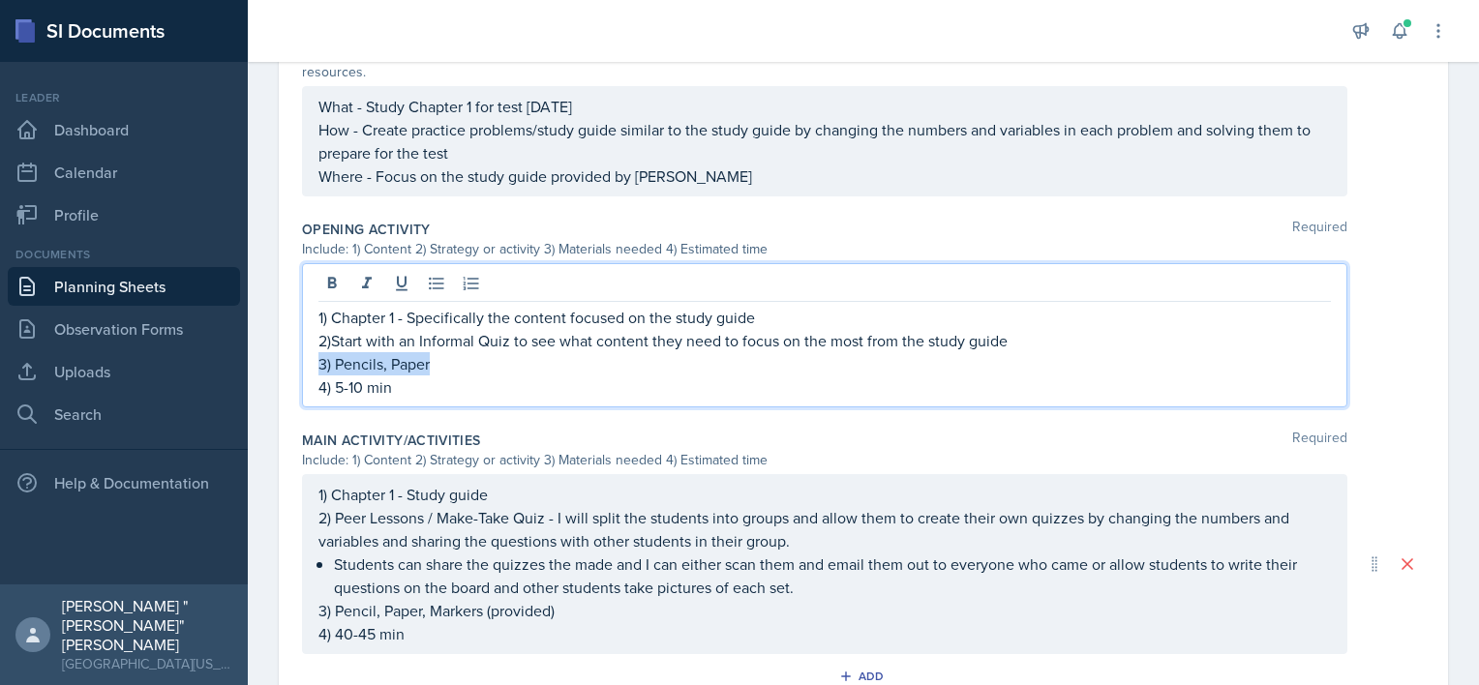
drag, startPoint x: 1026, startPoint y: 345, endPoint x: 829, endPoint y: 365, distance: 198.6
click at [829, 365] on div "1) Chapter 1 - Specifically the content focused on the study guide 2)Start with…" at bounding box center [825, 352] width 1013 height 93
click at [1001, 337] on p "2)Start with an Informal Quiz to see what content they need to focus on the mos…" at bounding box center [825, 340] width 1013 height 23
drag, startPoint x: 1031, startPoint y: 350, endPoint x: 813, endPoint y: 337, distance: 218.2
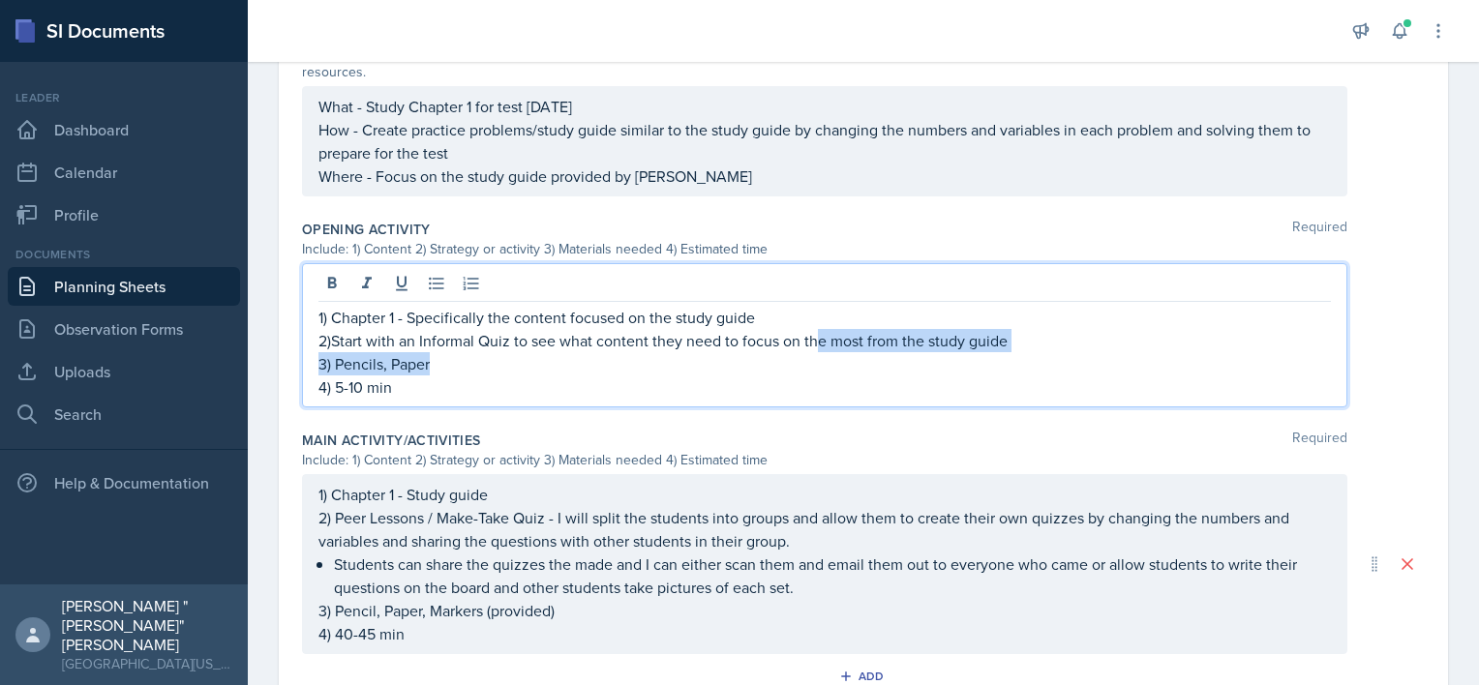
click at [813, 337] on div "1) Chapter 1 - Specifically the content focused on the study guide 2)Start with…" at bounding box center [825, 352] width 1013 height 93
click at [898, 348] on p "2)Start with an Informal Quiz to see what content they need to focus on the mos…" at bounding box center [825, 340] width 1013 height 23
click at [1014, 349] on p "2)Start with an Informal Quiz to see what content they need to focus on the mos…" at bounding box center [825, 340] width 1013 height 23
drag, startPoint x: 1014, startPoint y: 349, endPoint x: 522, endPoint y: 349, distance: 491.8
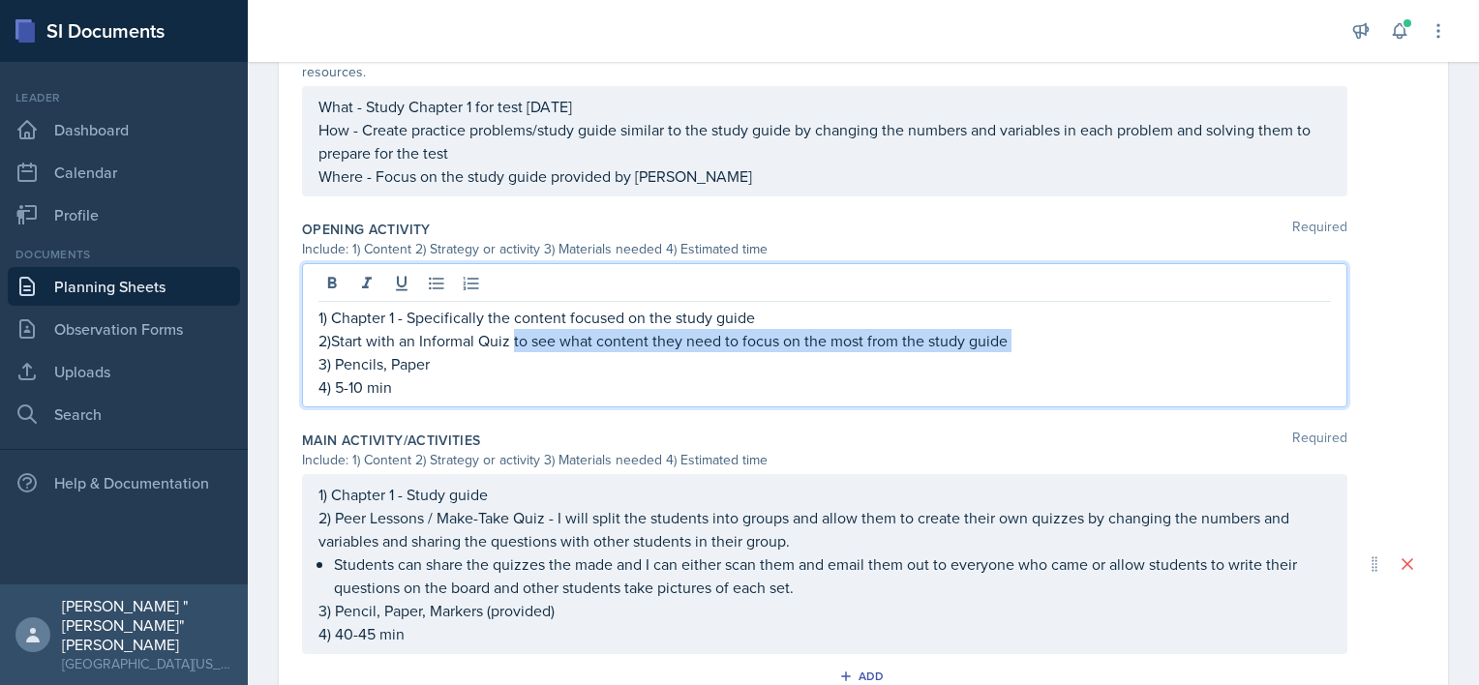
click at [522, 349] on p "2)Start with an Informal Quiz to see what content they need to focus on the mos…" at bounding box center [825, 340] width 1013 height 23
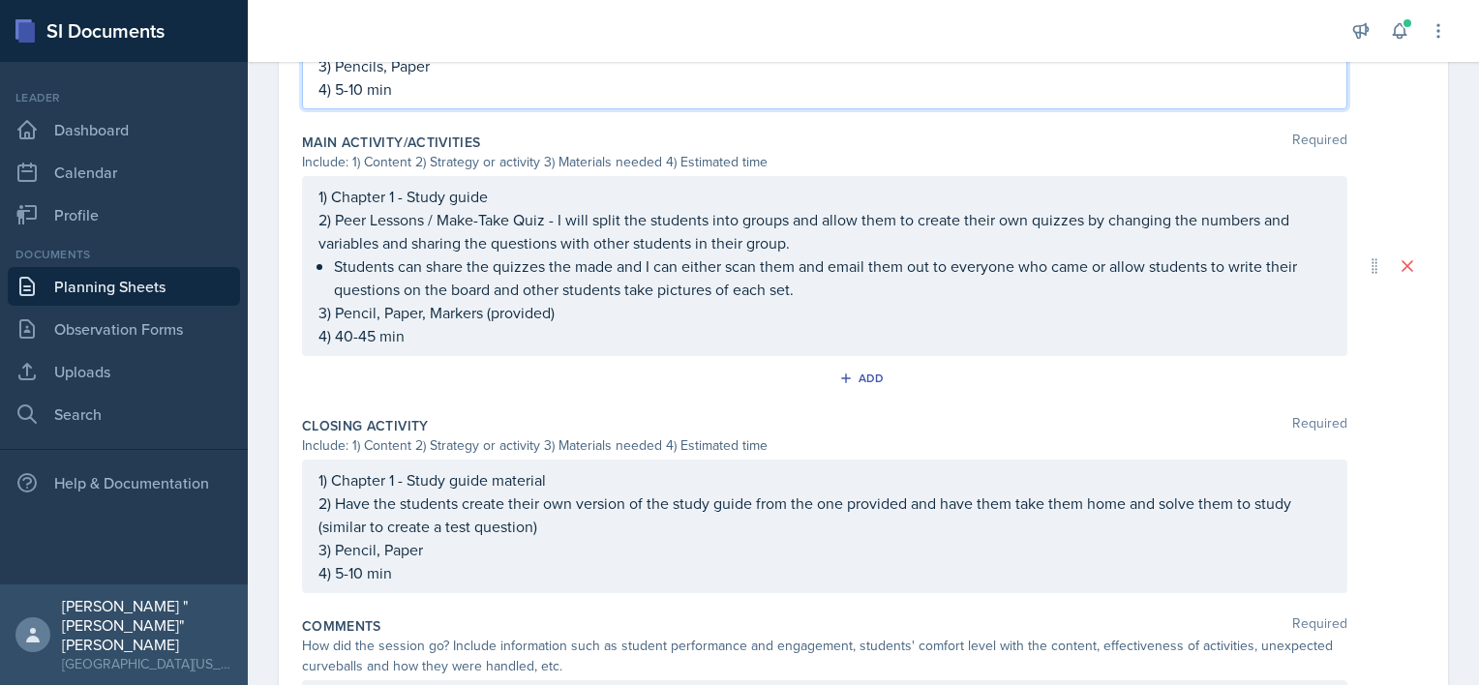
scroll to position [903, 0]
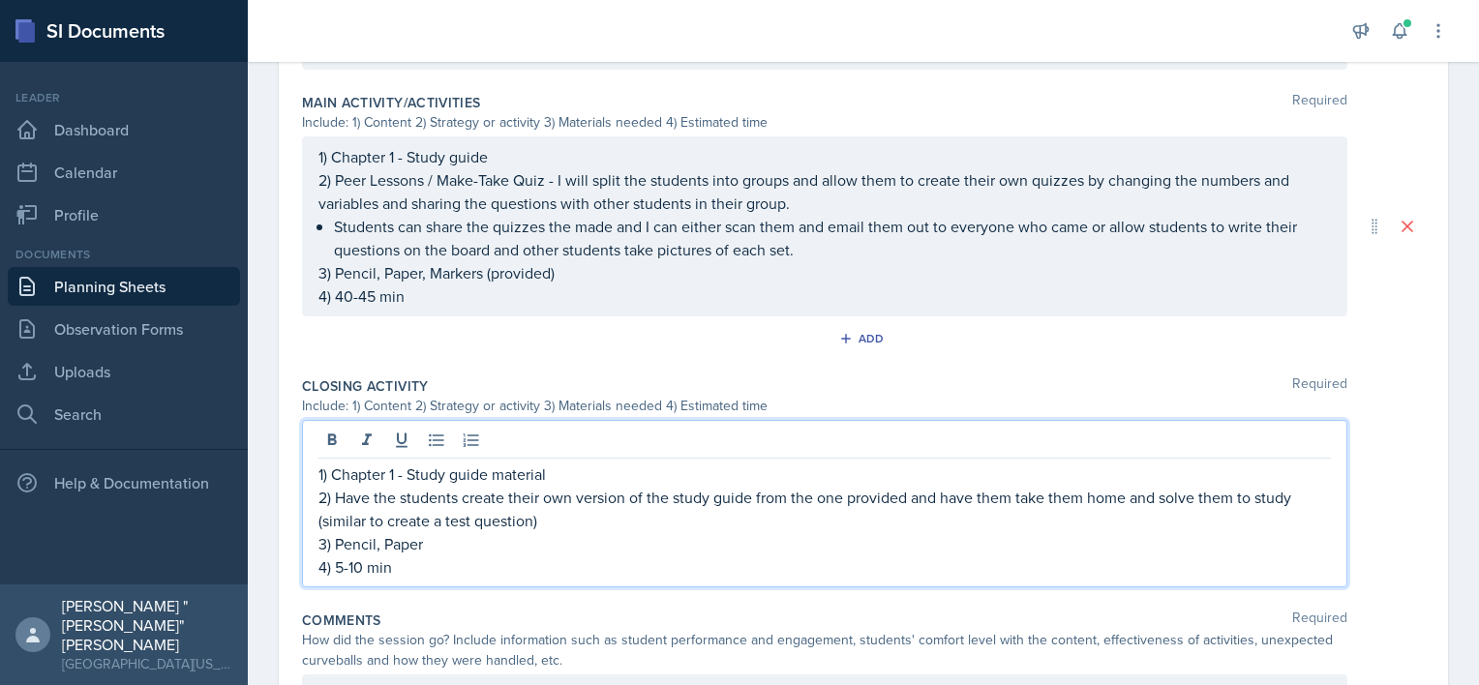
click at [912, 493] on p "2) Have the students create their own version of the study guide from the one p…" at bounding box center [825, 509] width 1013 height 46
click at [461, 493] on p "2) Have the students create their own version of the study guide from the ones …" at bounding box center [825, 509] width 1013 height 46
drag, startPoint x: 1286, startPoint y: 494, endPoint x: 1199, endPoint y: 501, distance: 87.4
click at [1199, 501] on p "2) Have the students write one problem from their quiz/study guide and then cre…" at bounding box center [825, 509] width 1013 height 46
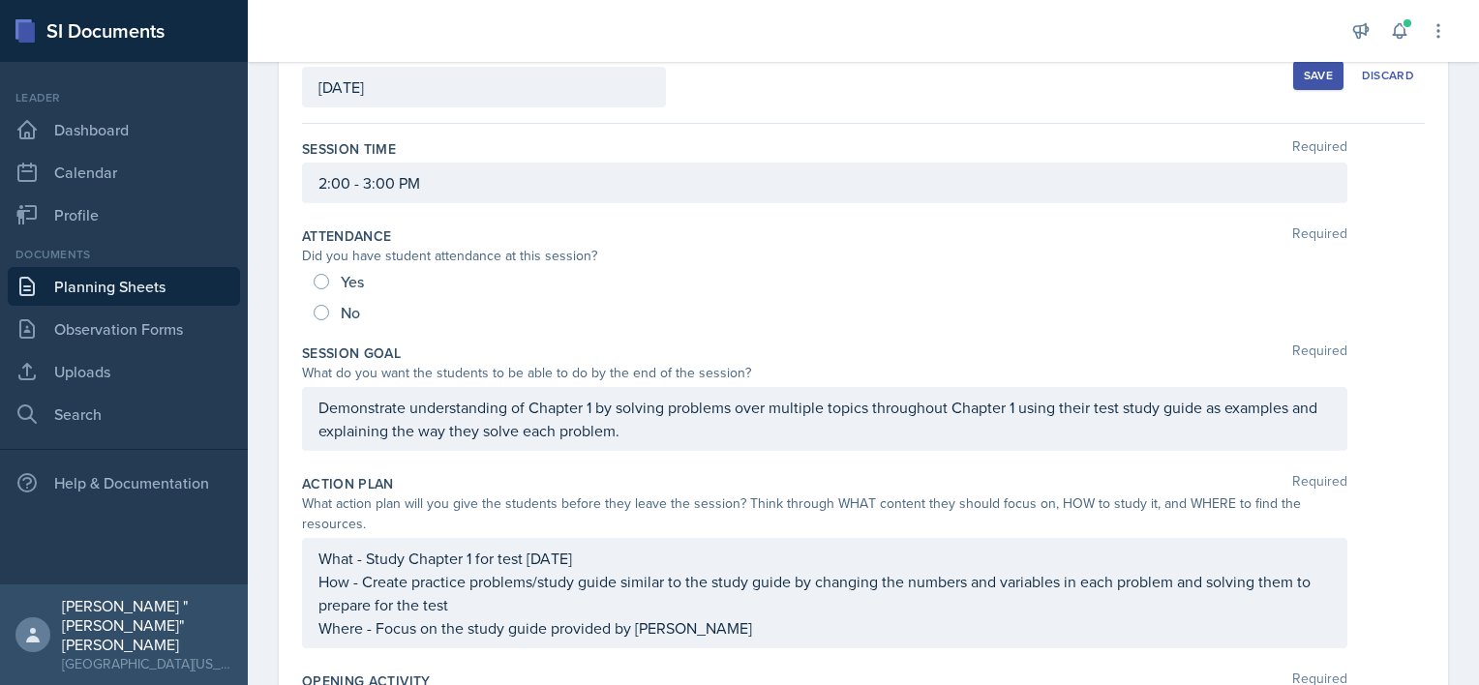
scroll to position [0, 0]
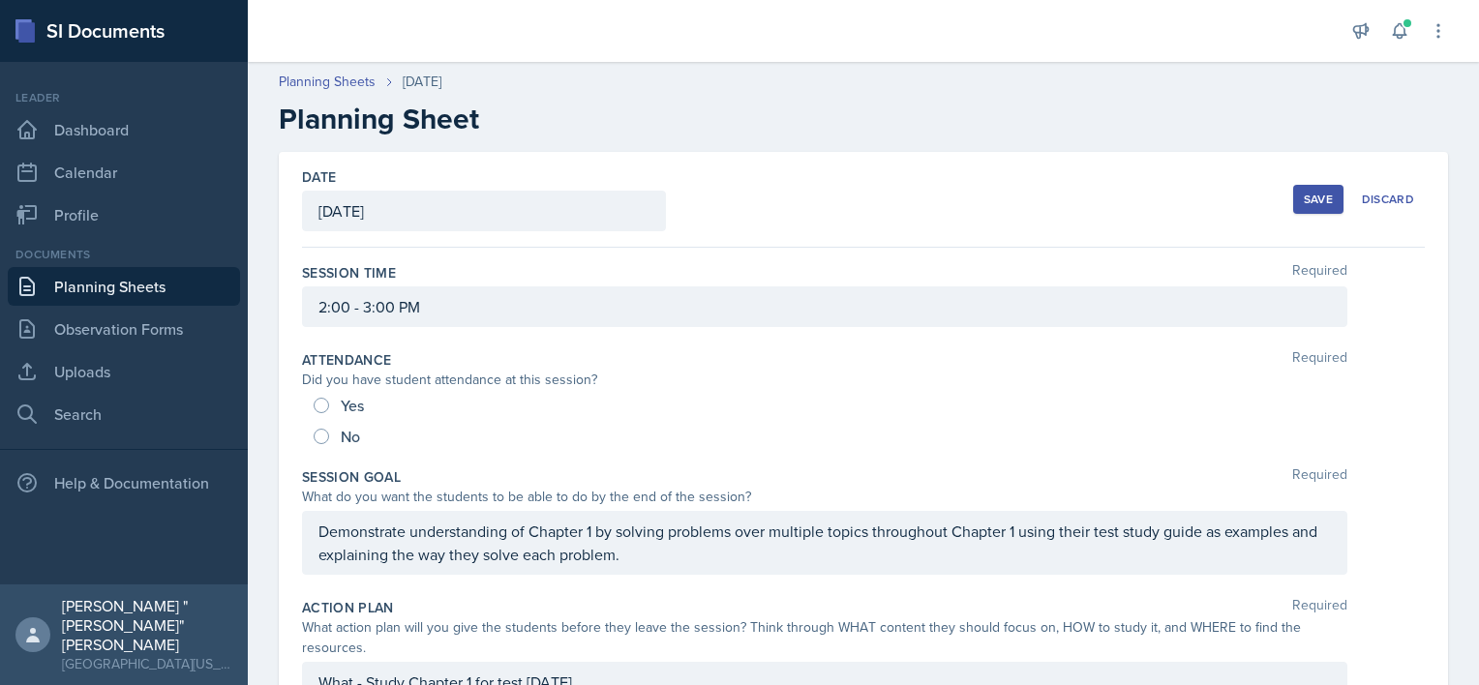
click at [1304, 201] on div "Save" at bounding box center [1318, 199] width 29 height 15
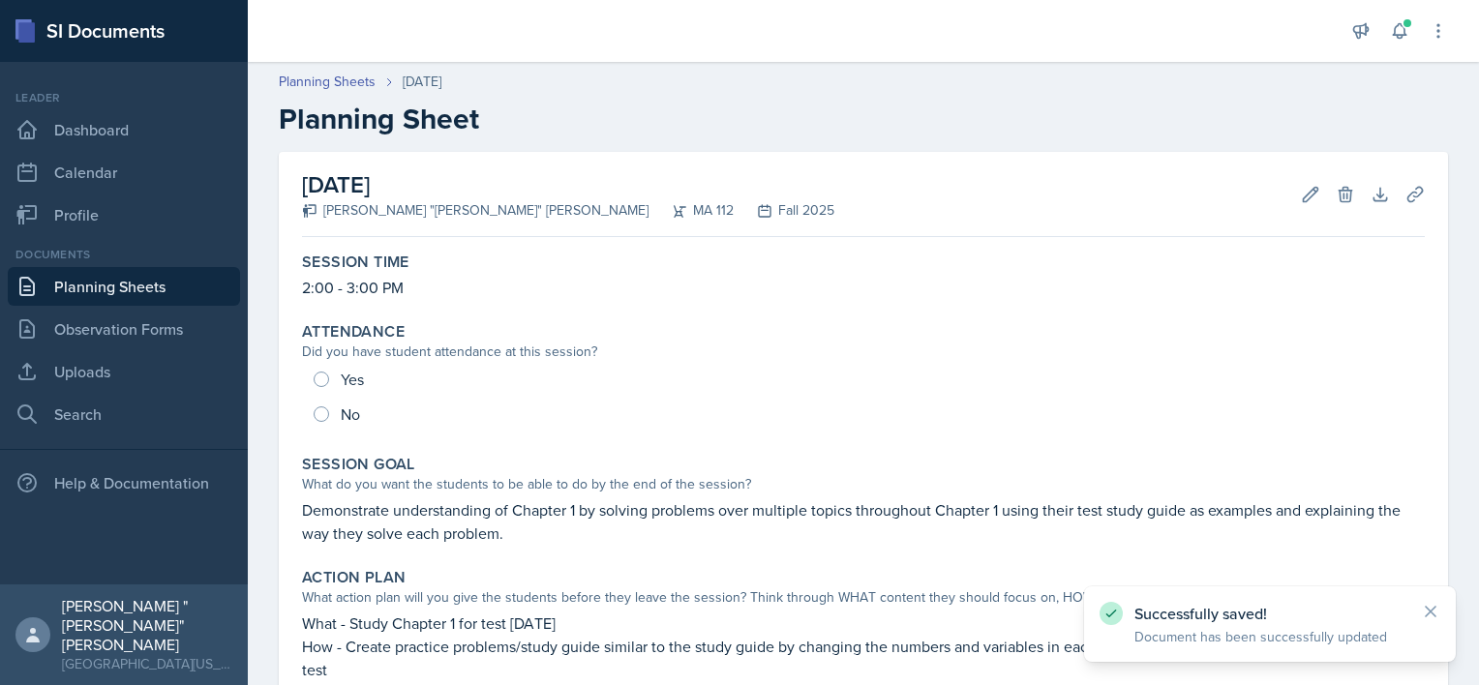
click at [167, 287] on link "Planning Sheets" at bounding box center [124, 286] width 232 height 39
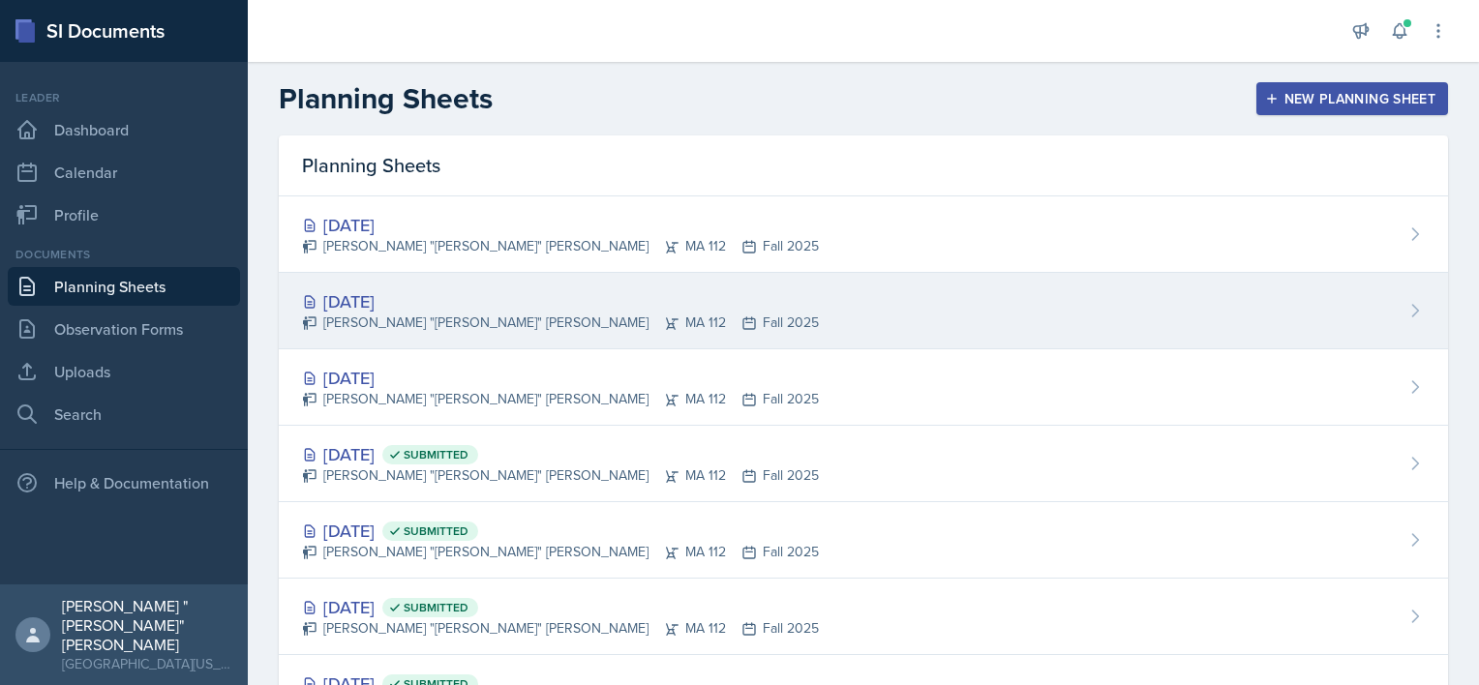
click at [654, 290] on div "[DATE] [PERSON_NAME] "[PERSON_NAME]" [PERSON_NAME] MA 112 Fall 2025" at bounding box center [864, 311] width 1170 height 76
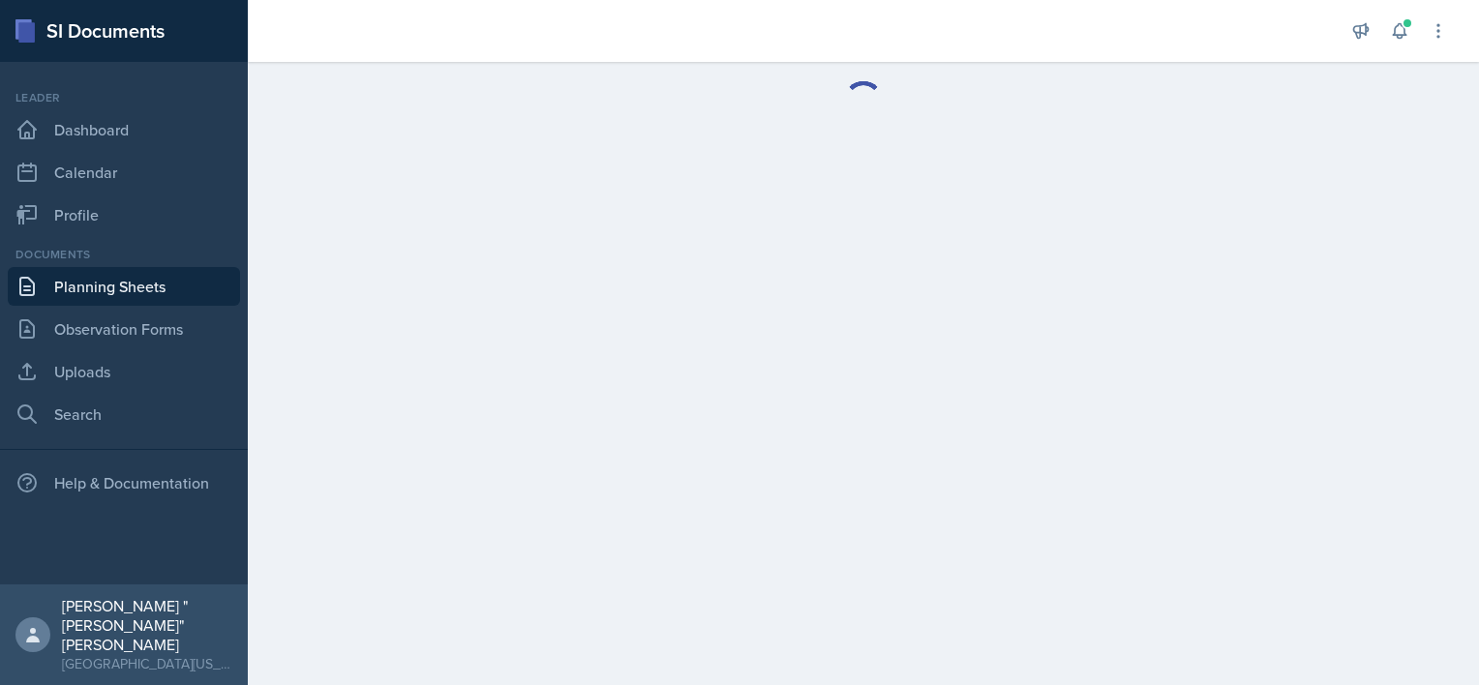
click at [654, 290] on main at bounding box center [864, 374] width 1232 height 624
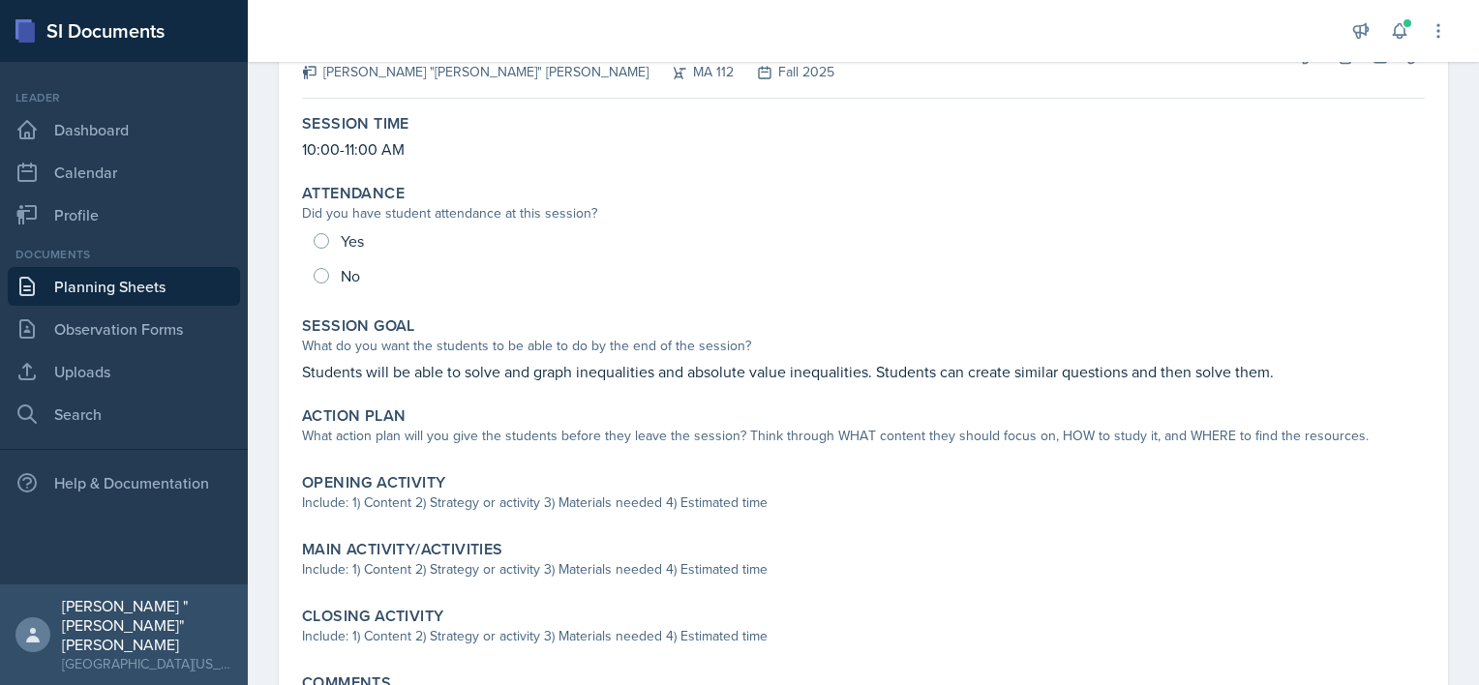
scroll to position [147, 0]
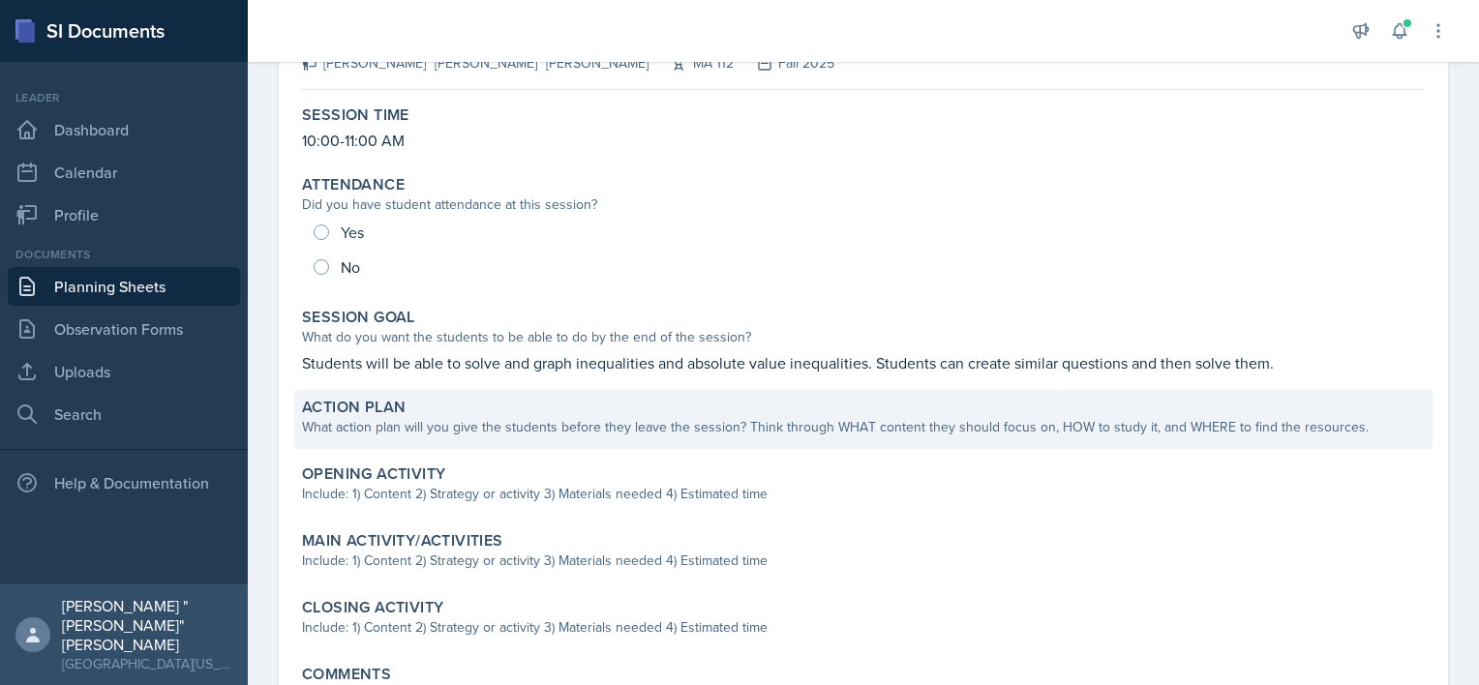
click at [625, 435] on div "What action plan will you give the students before they leave the session? Thin…" at bounding box center [863, 427] width 1123 height 20
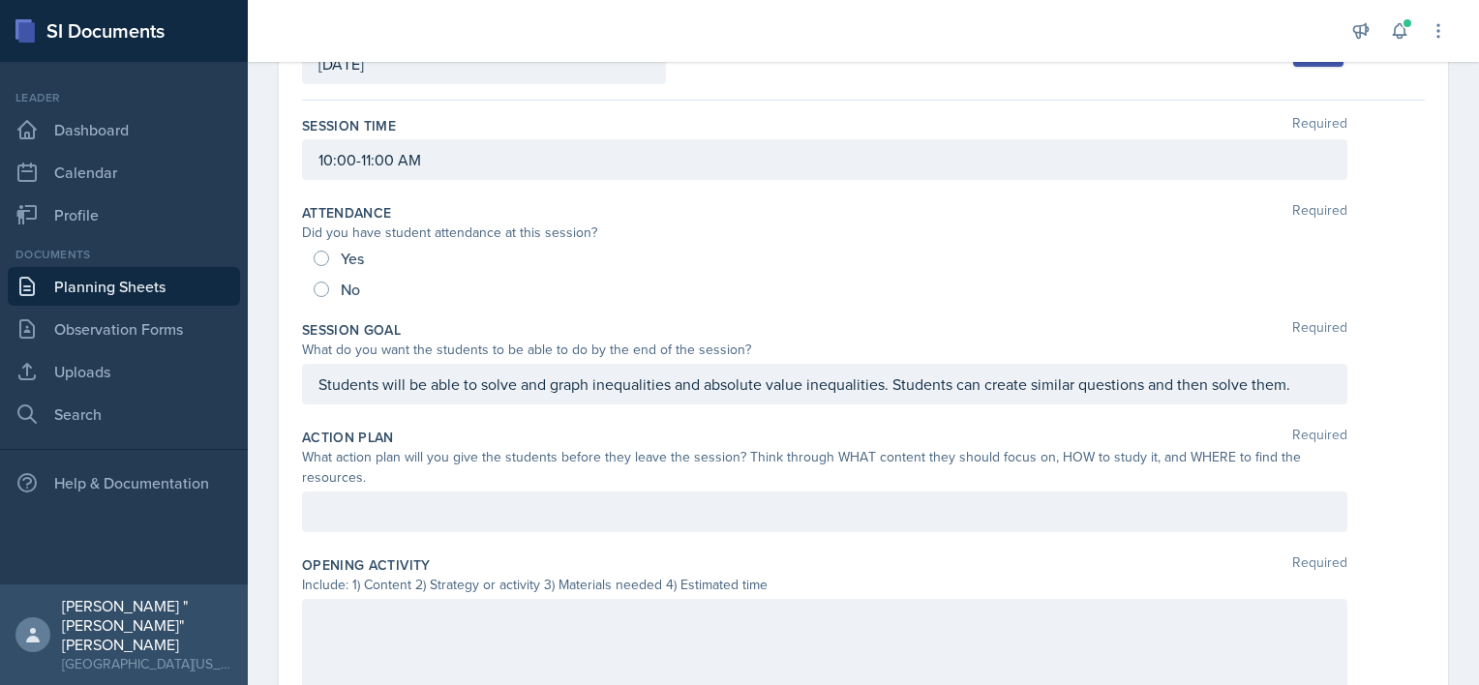
click at [569, 524] on div at bounding box center [825, 512] width 1046 height 41
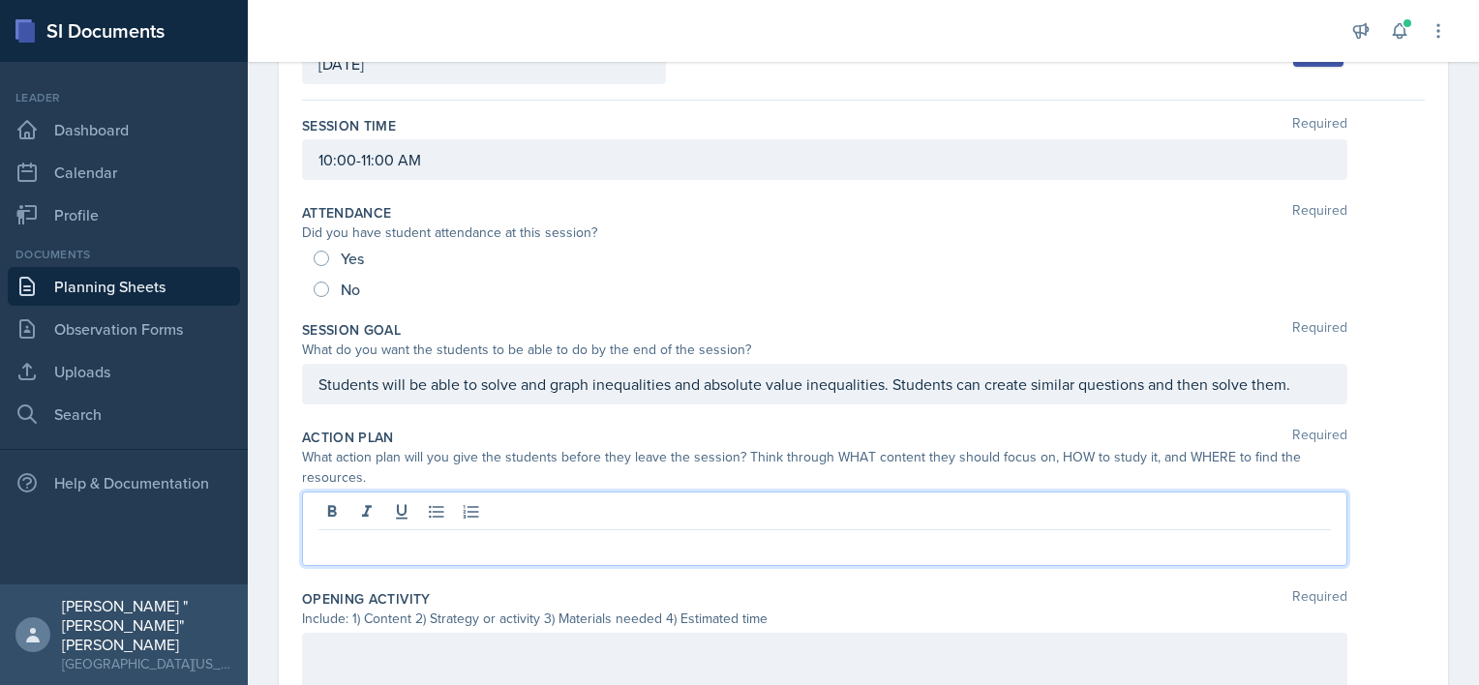
scroll to position [182, 0]
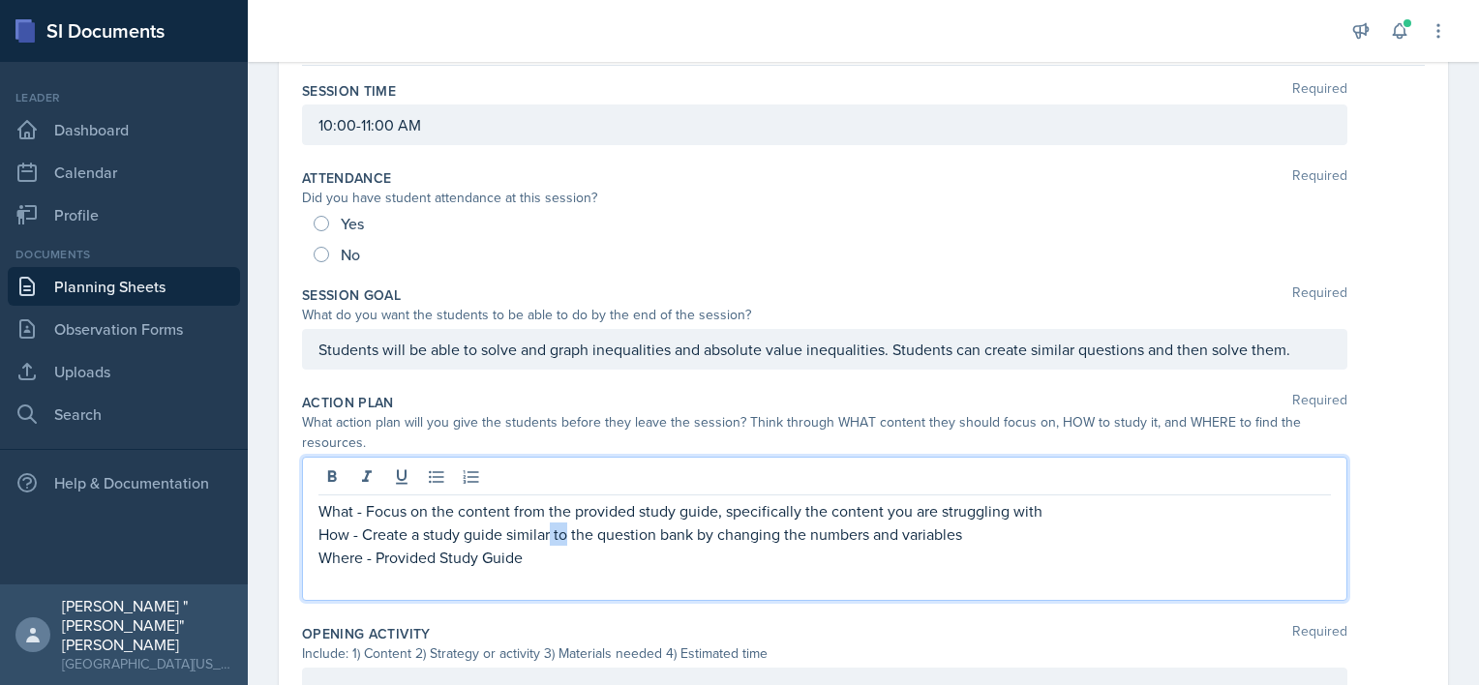
drag, startPoint x: 569, startPoint y: 524, endPoint x: 542, endPoint y: 537, distance: 30.3
click at [542, 537] on p "How - Create a study guide similar to the question bank by changing the numbers…" at bounding box center [825, 534] width 1013 height 23
drag, startPoint x: 546, startPoint y: 554, endPoint x: 376, endPoint y: 557, distance: 170.4
click at [376, 557] on p "Where - Provided Study Guide" at bounding box center [825, 557] width 1013 height 23
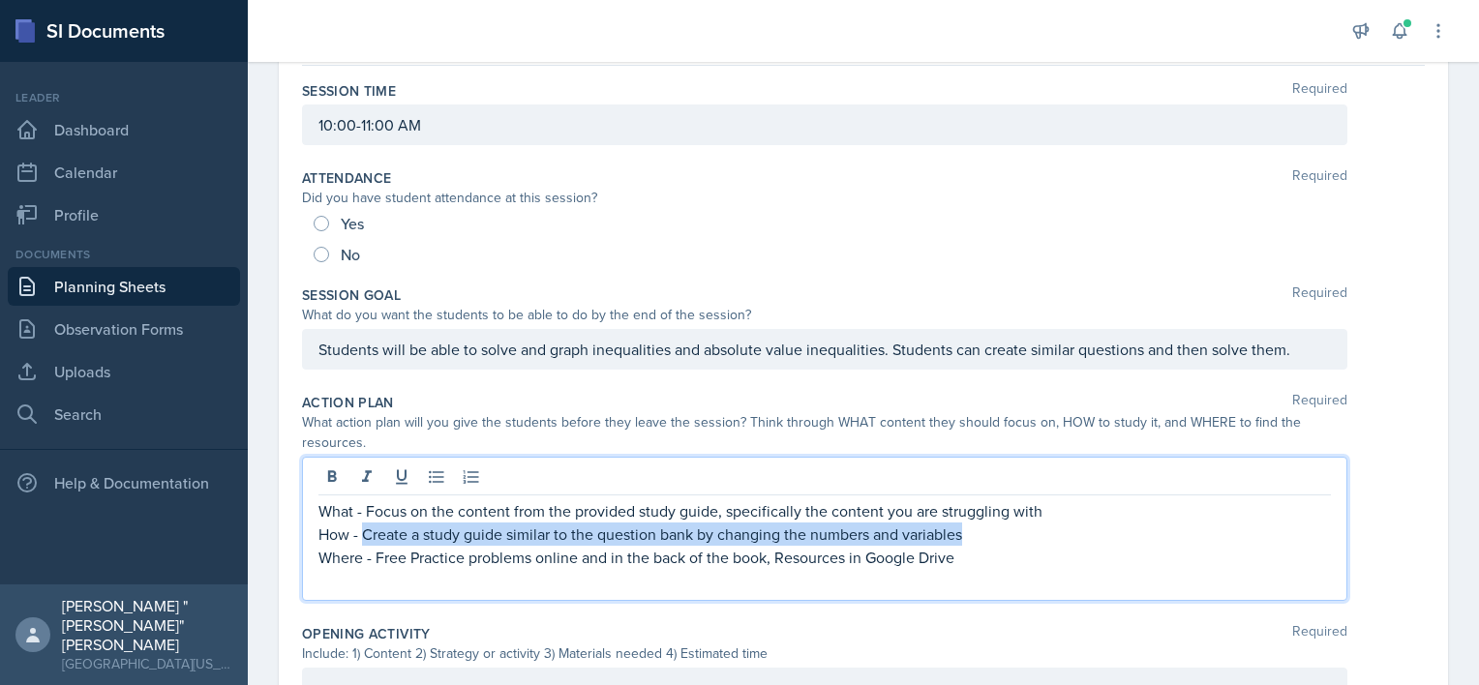
drag, startPoint x: 968, startPoint y: 529, endPoint x: 363, endPoint y: 533, distance: 605.1
click at [363, 533] on p "How - Create a study guide similar to the question bank by changing the numbers…" at bounding box center [825, 534] width 1013 height 23
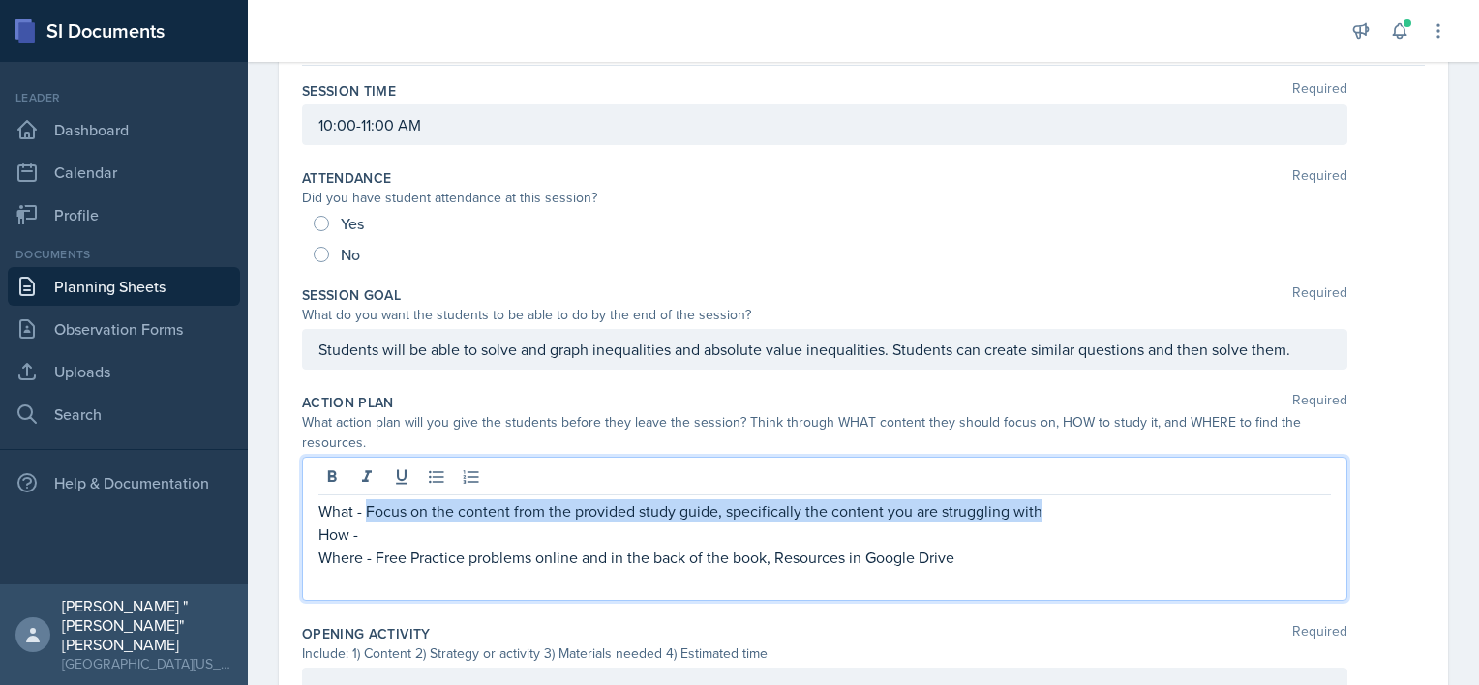
drag, startPoint x: 368, startPoint y: 507, endPoint x: 1248, endPoint y: 507, distance: 880.1
click at [1248, 507] on p "What - Focus on the content from the provided study guide, specifically the con…" at bounding box center [825, 511] width 1013 height 23
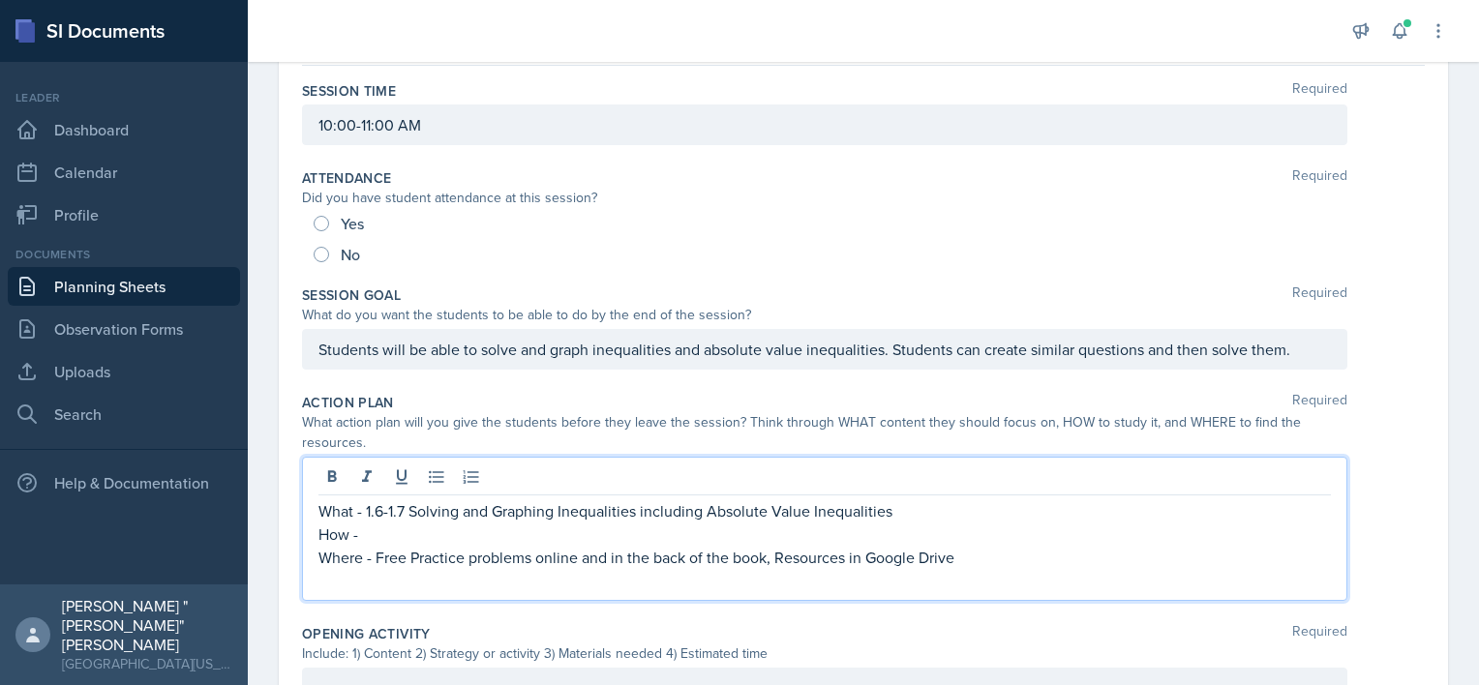
click at [500, 523] on p "How -" at bounding box center [825, 534] width 1013 height 23
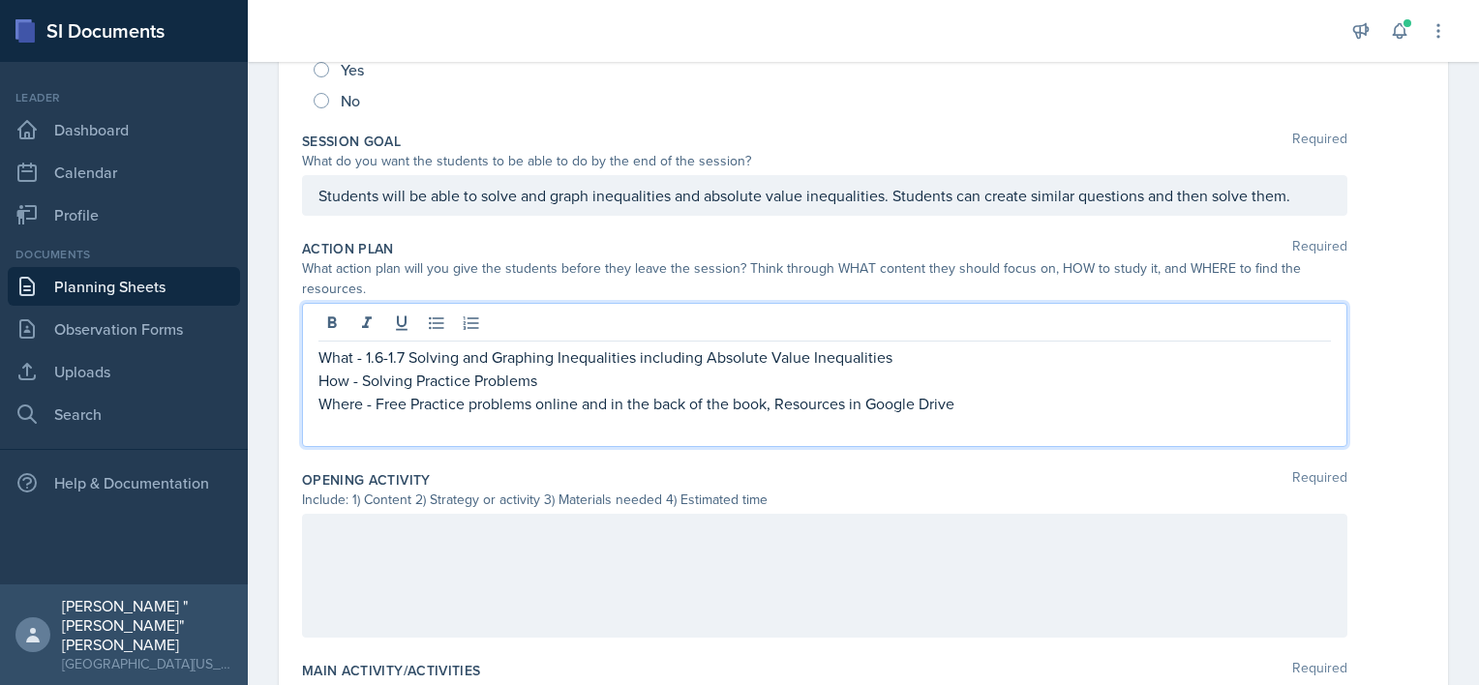
scroll to position [337, 0]
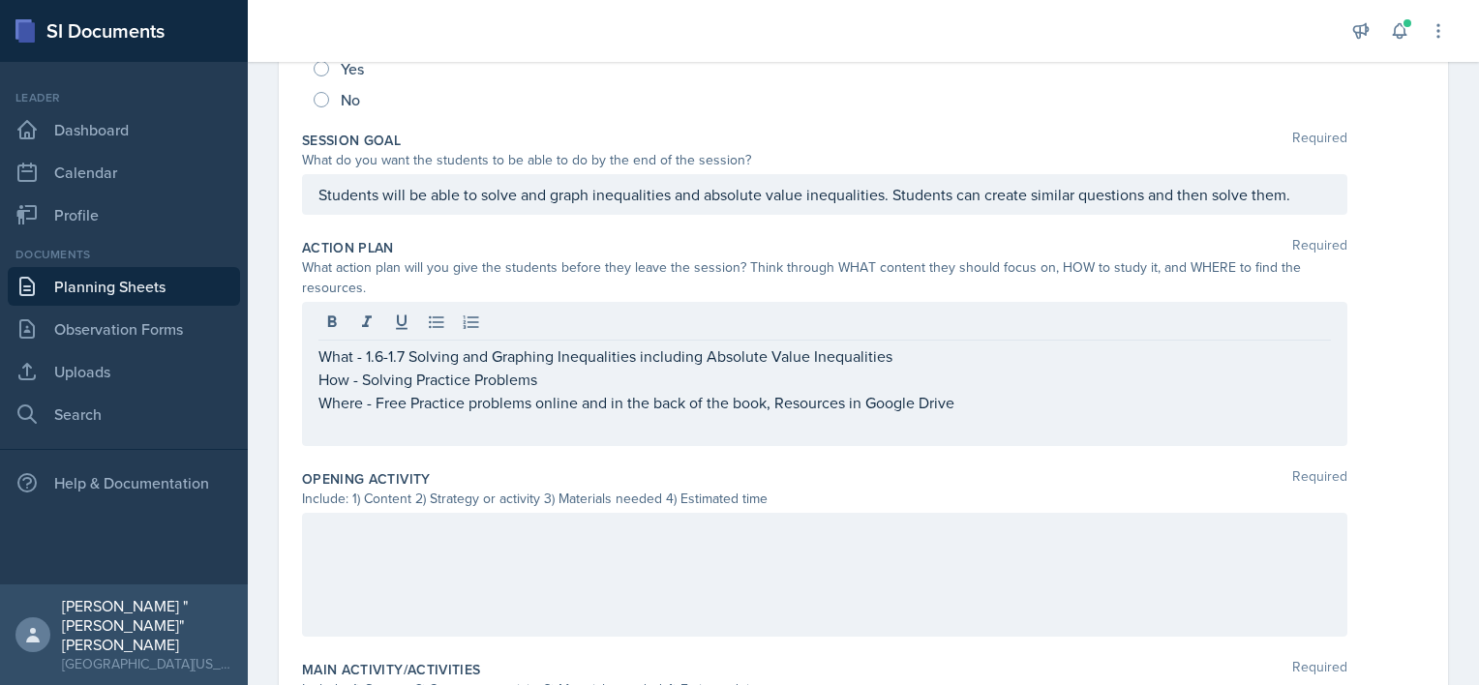
click at [637, 545] on div at bounding box center [825, 575] width 1046 height 124
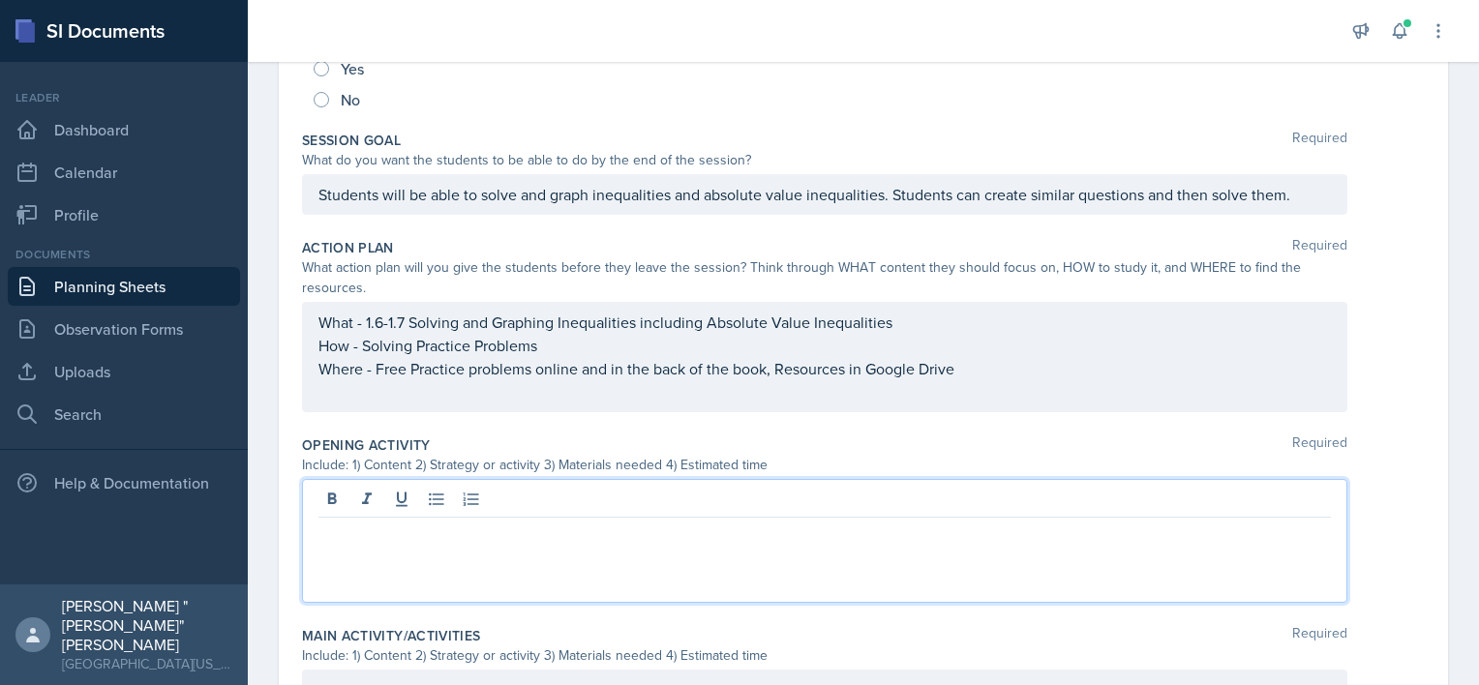
scroll to position [370, 0]
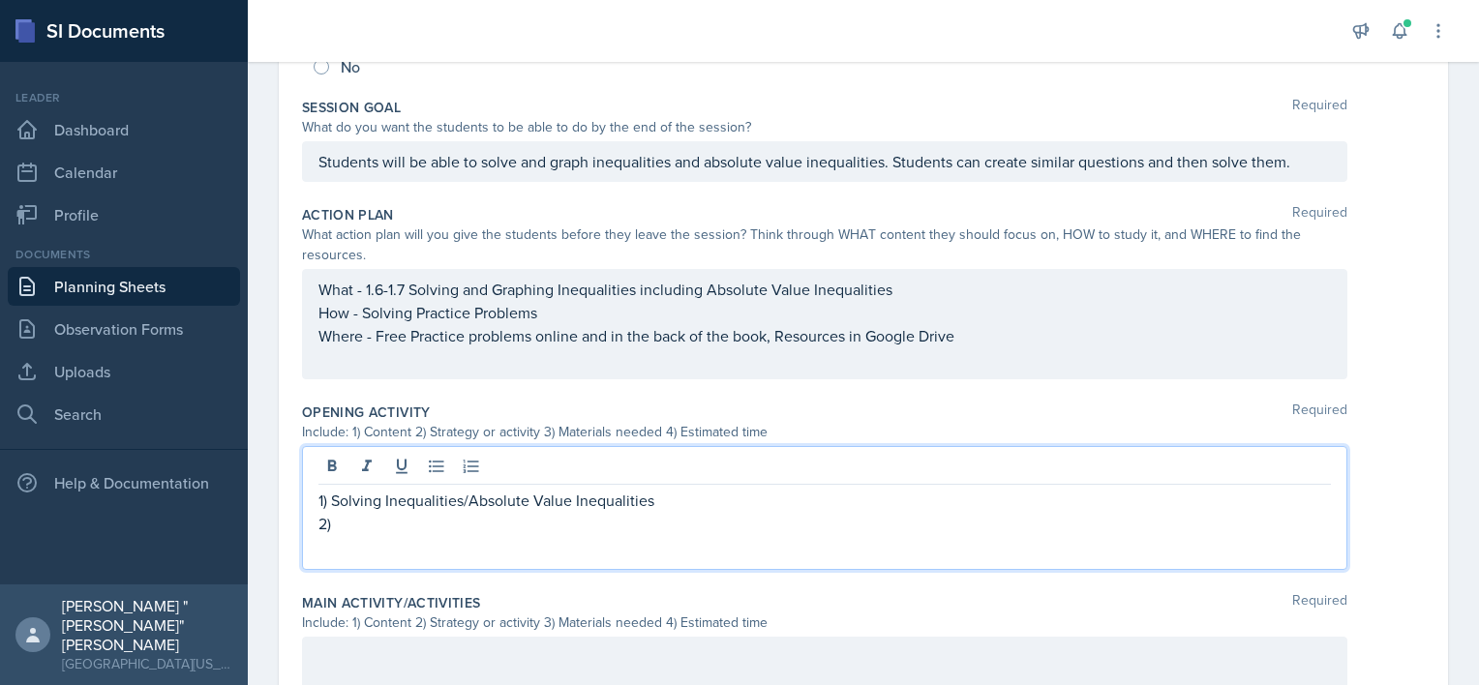
click at [637, 545] on div "1) Solving Inequalities/Absolute Value Inequalities 2)" at bounding box center [825, 508] width 1046 height 124
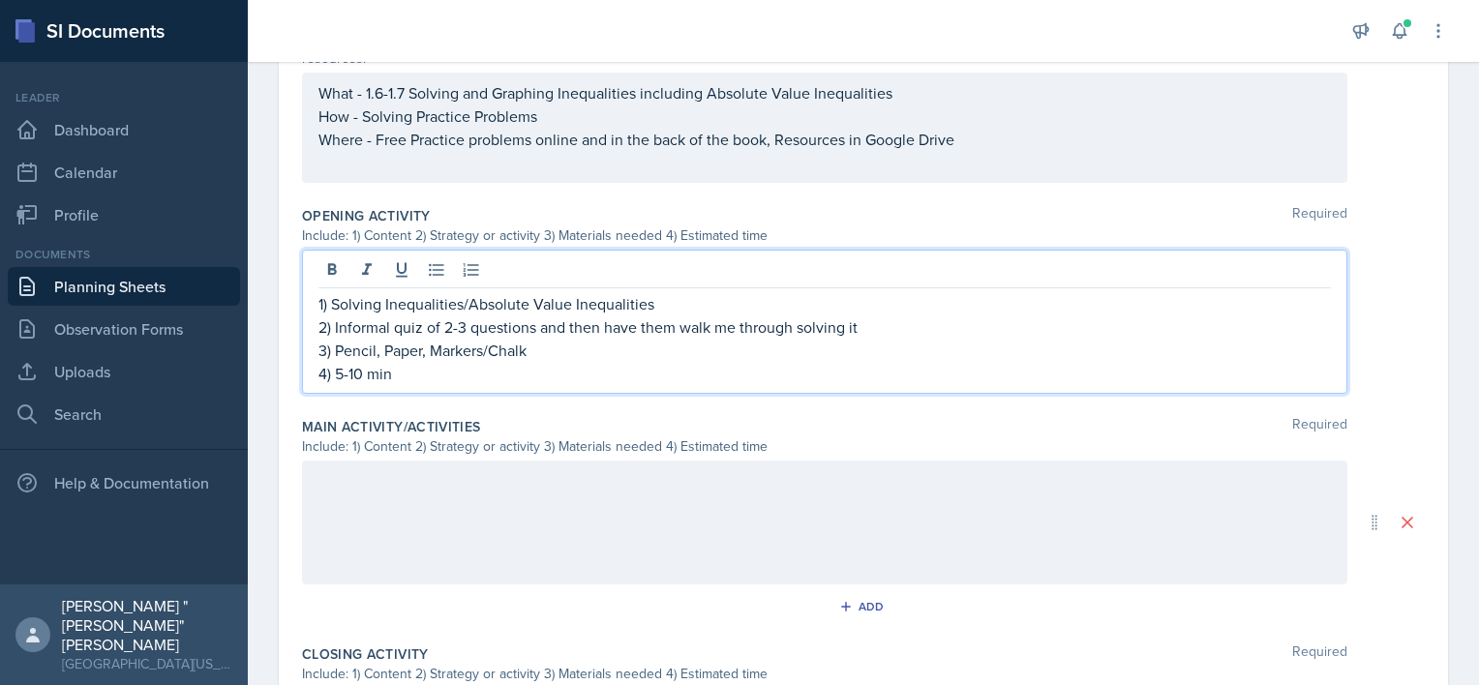
scroll to position [585, 0]
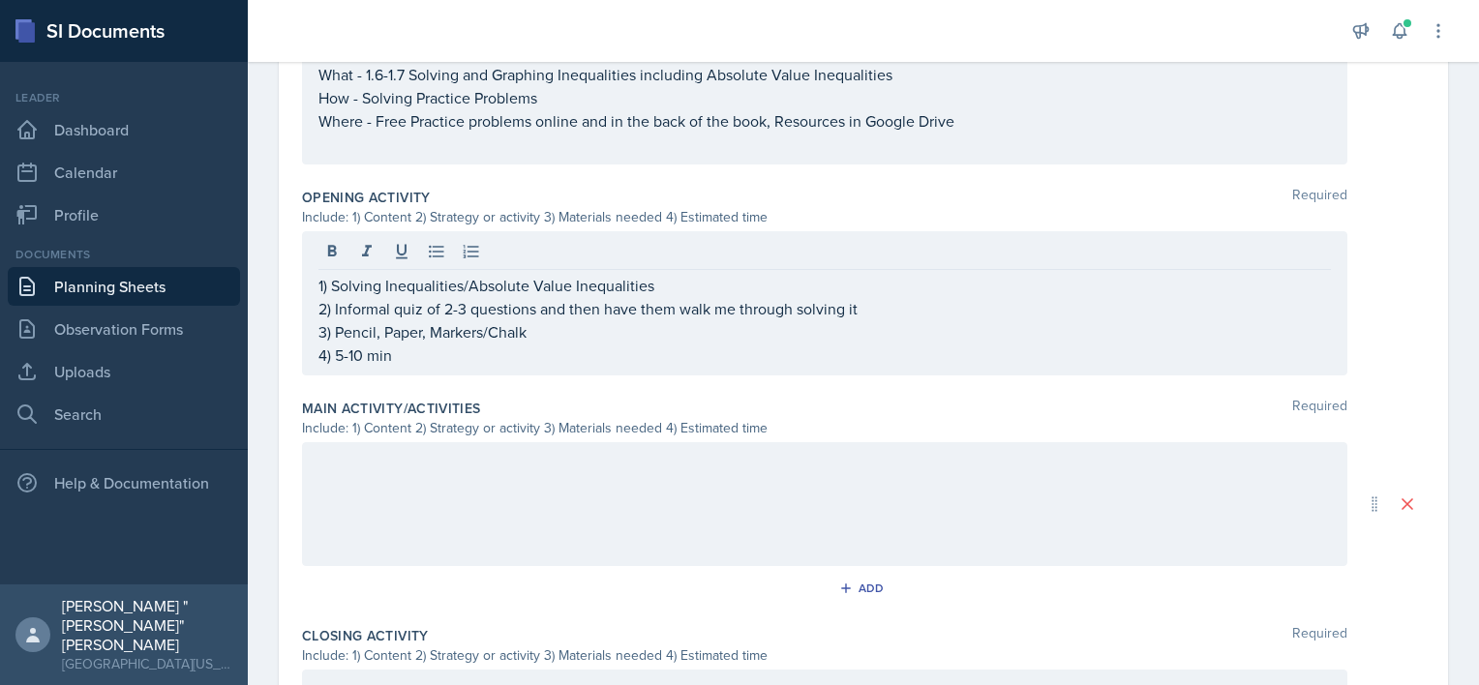
click at [632, 527] on div at bounding box center [825, 504] width 1046 height 124
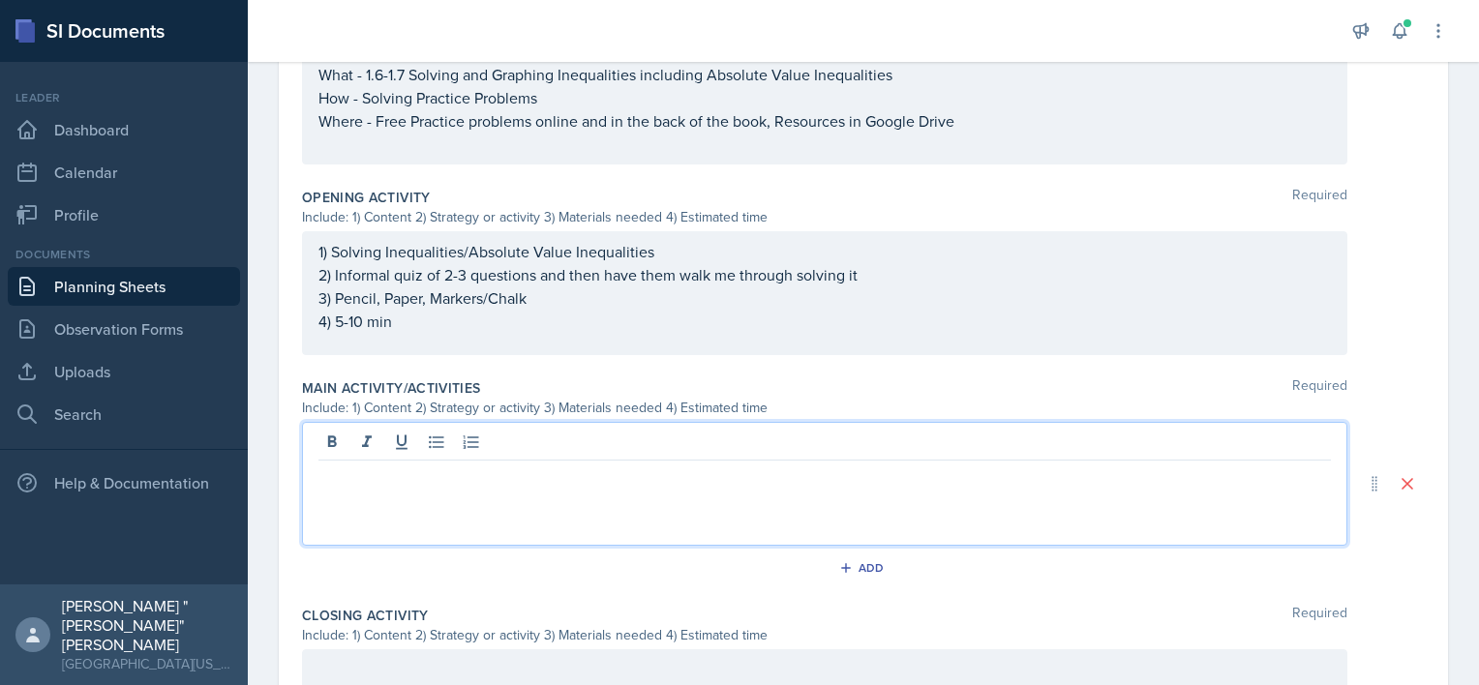
scroll to position [618, 0]
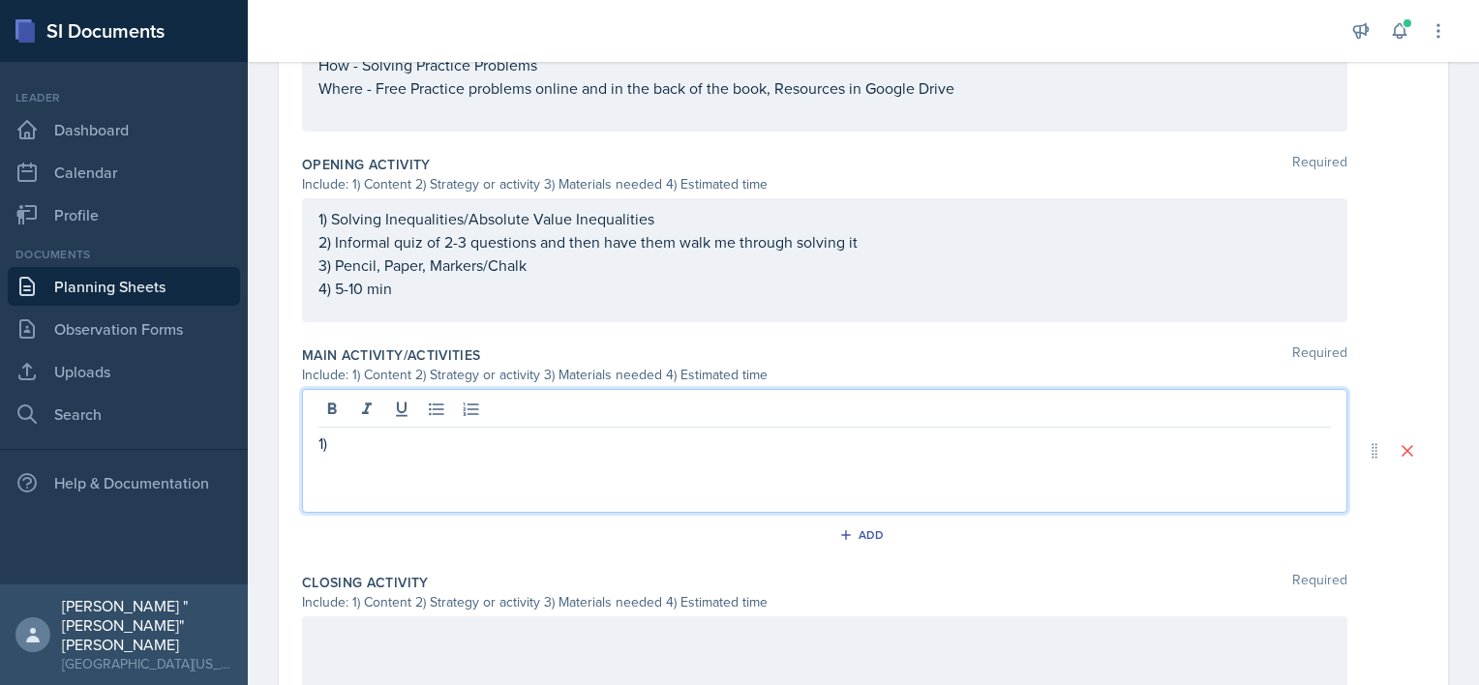
click at [625, 228] on div "1) Solving Inequalities/Absolute Value Inequalities 2) Informal quiz of 2-3 que…" at bounding box center [825, 253] width 1013 height 93
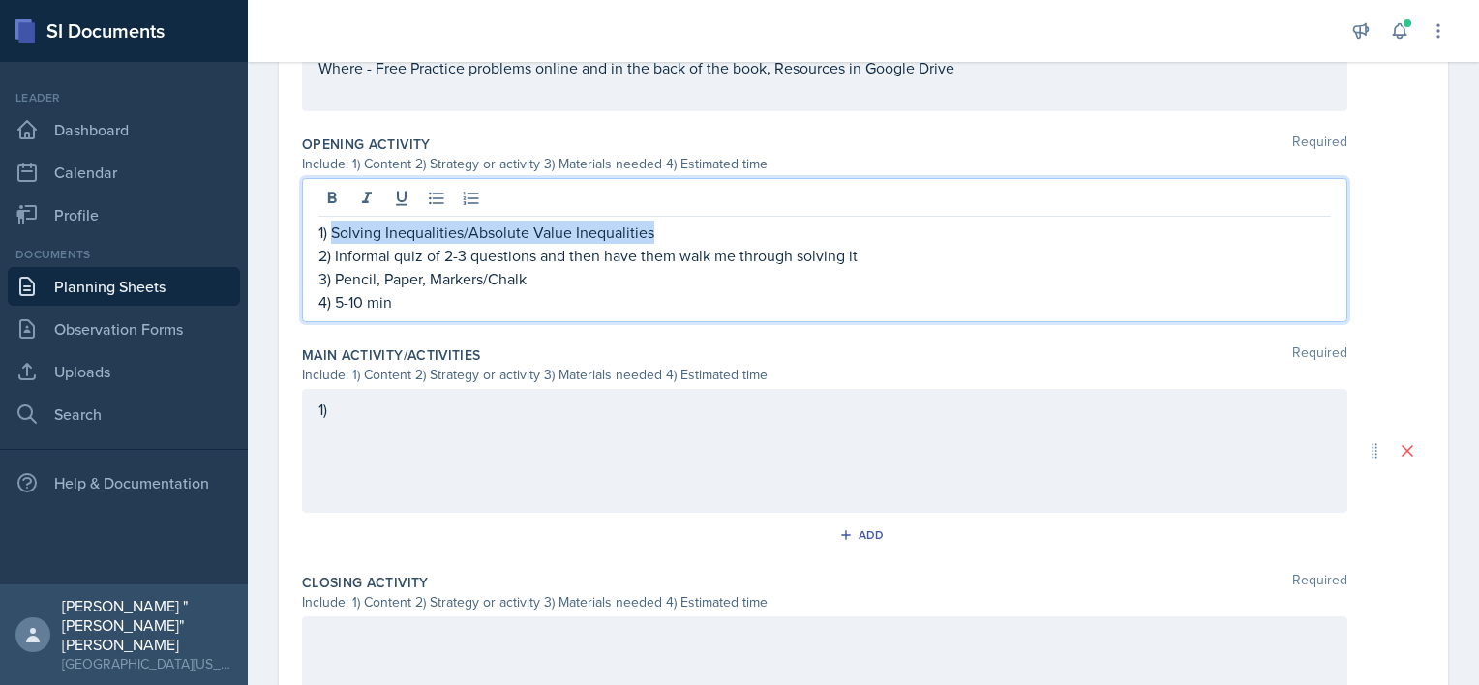
drag, startPoint x: 668, startPoint y: 225, endPoint x: 329, endPoint y: 231, distance: 338.9
click at [329, 231] on p "1) Solving Inequalities/Absolute Value Inequalities" at bounding box center [825, 232] width 1013 height 23
copy p "Solving Inequalities/Absolute Value Inequalities"
click at [396, 401] on div "1)" at bounding box center [825, 451] width 1046 height 124
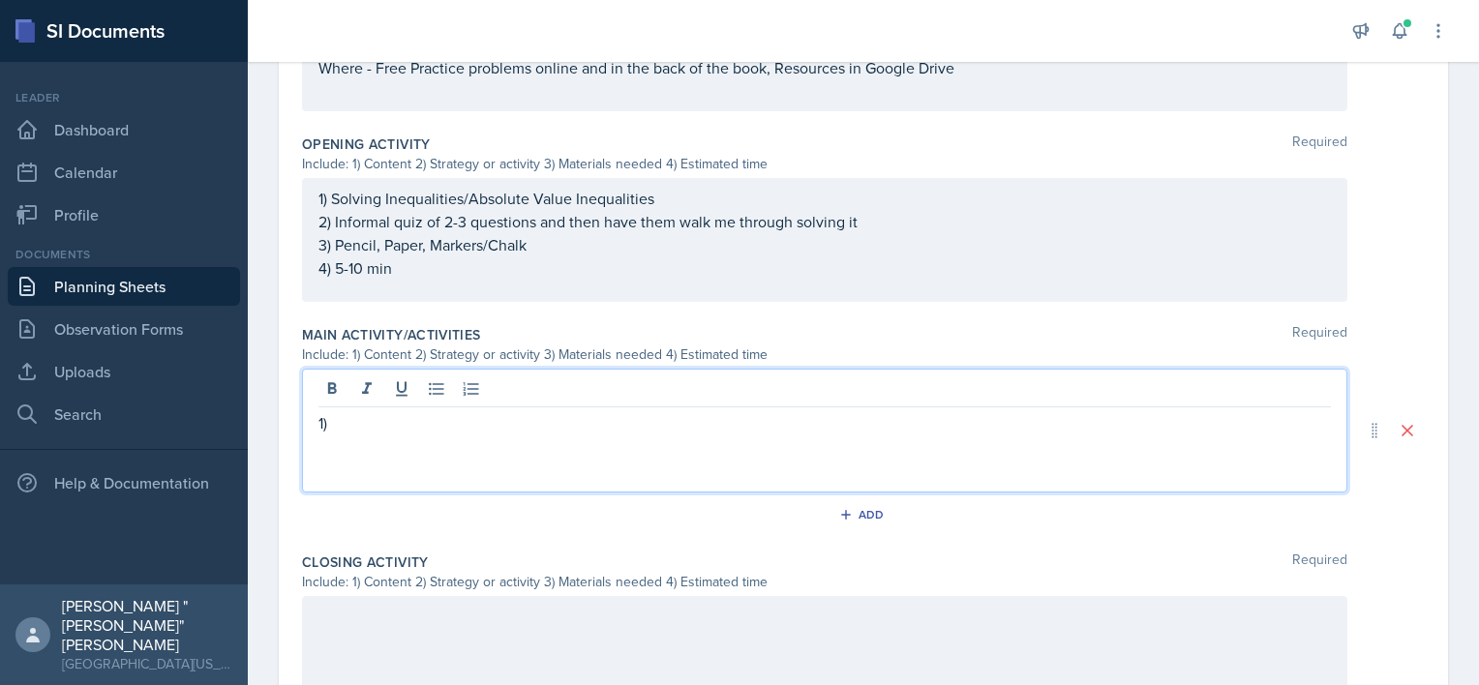
scroll to position [618, 0]
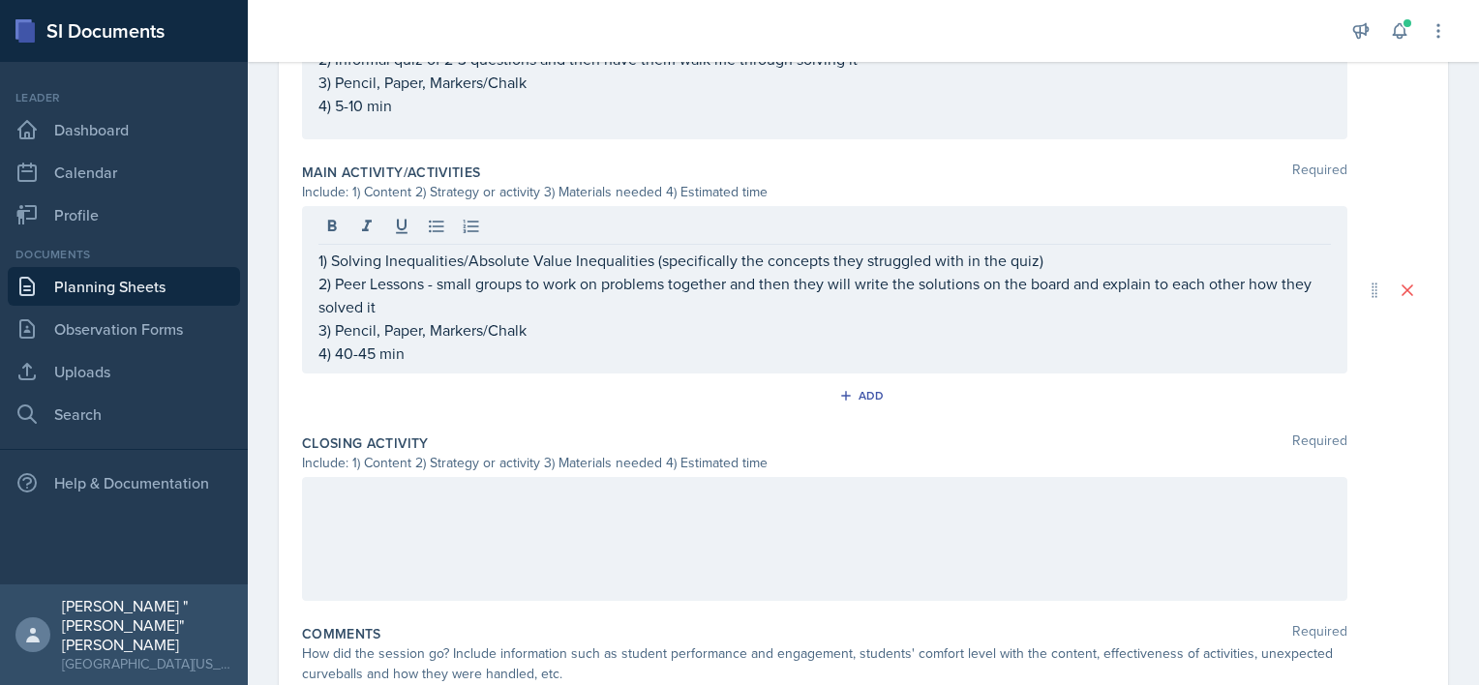
click at [693, 527] on div at bounding box center [825, 539] width 1046 height 124
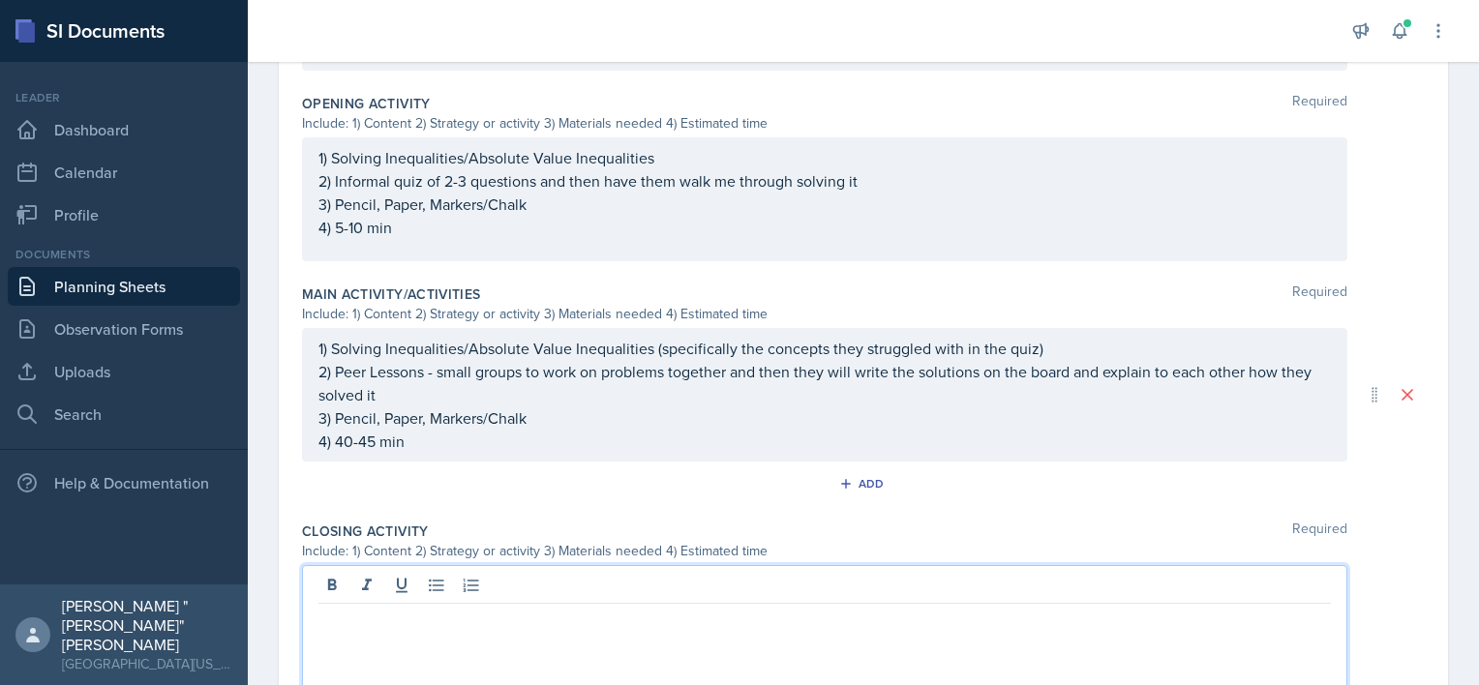
scroll to position [713, 0]
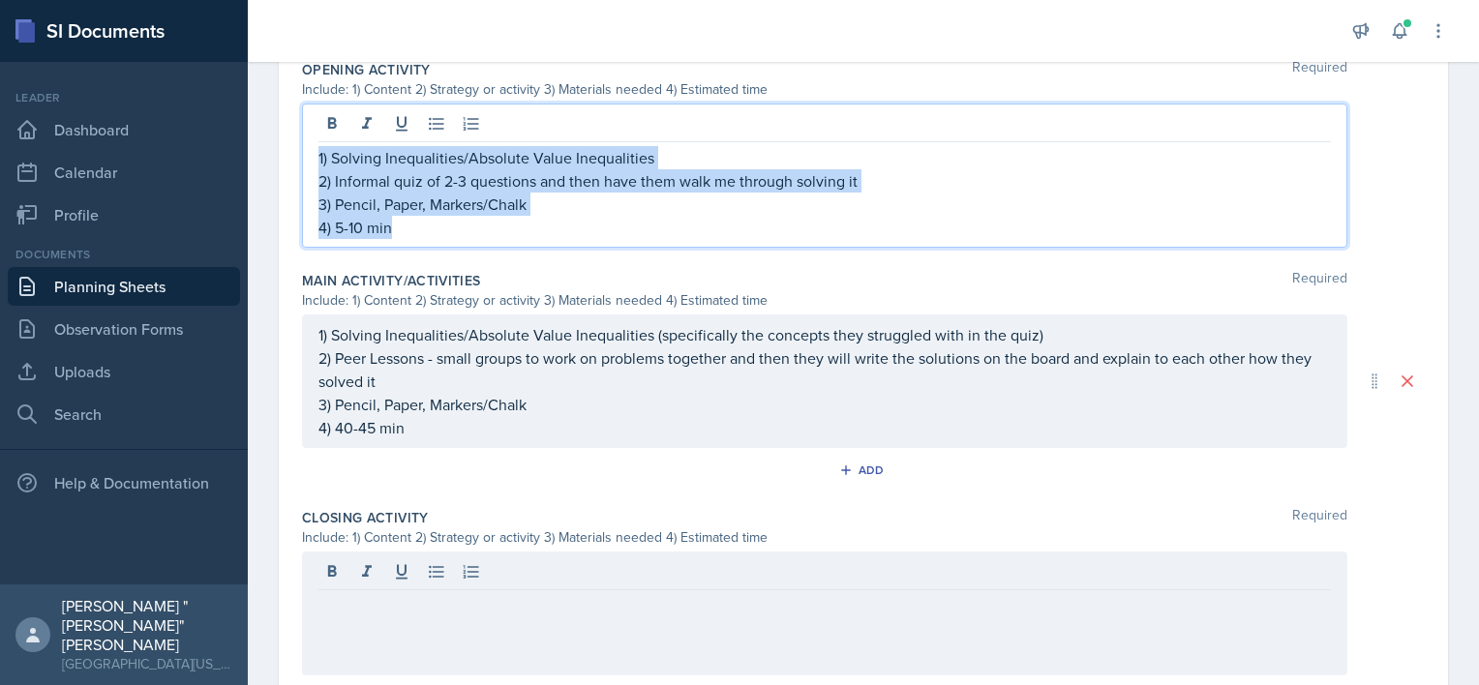
drag, startPoint x: 395, startPoint y: 228, endPoint x: 316, endPoint y: 157, distance: 106.3
click at [316, 157] on div "1) Solving Inequalities/Absolute Value Inequalities 2) Informal quiz of 2-3 que…" at bounding box center [825, 176] width 1046 height 144
copy div "1) Solving Inequalities/Absolute Value Inequalities 2) Informal quiz of 2-3 que…"
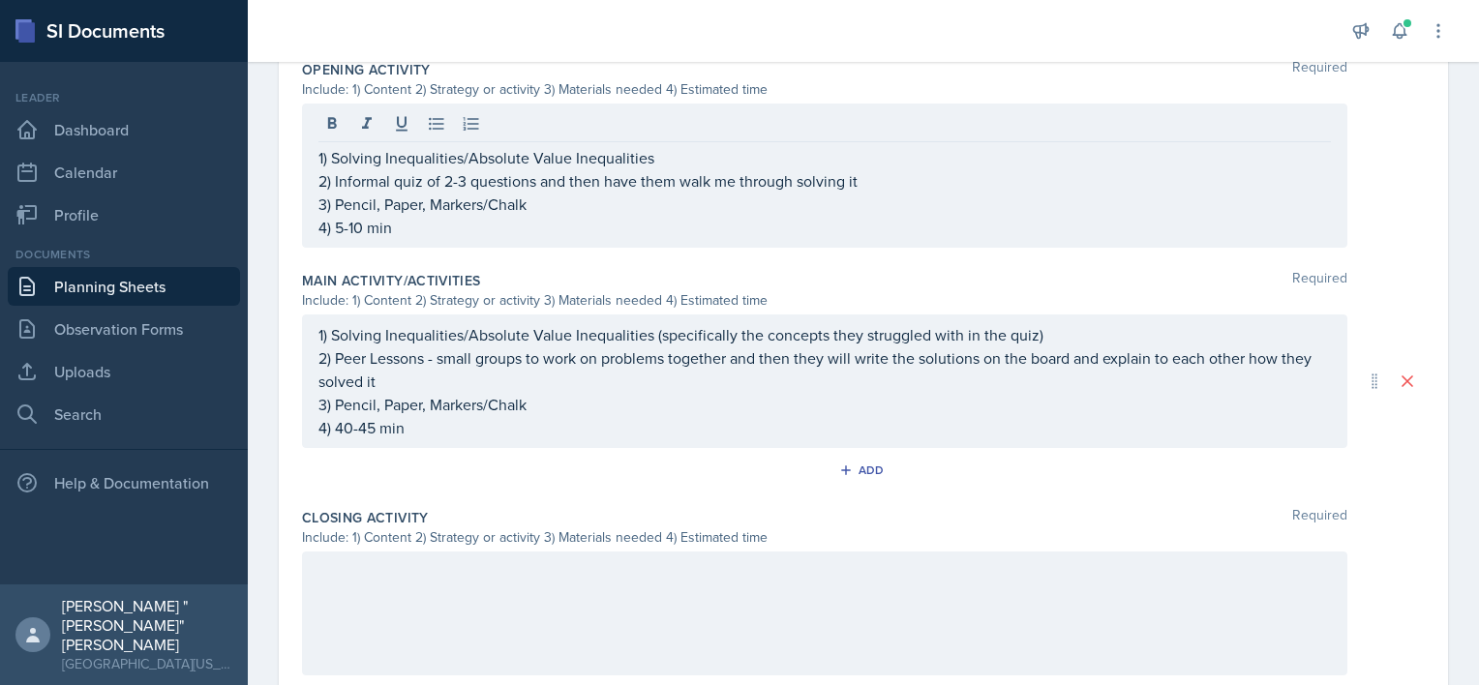
click at [462, 533] on div "Include: 1) Content 2) Strategy or activity 3) Materials needed 4) Estimated ti…" at bounding box center [825, 538] width 1046 height 20
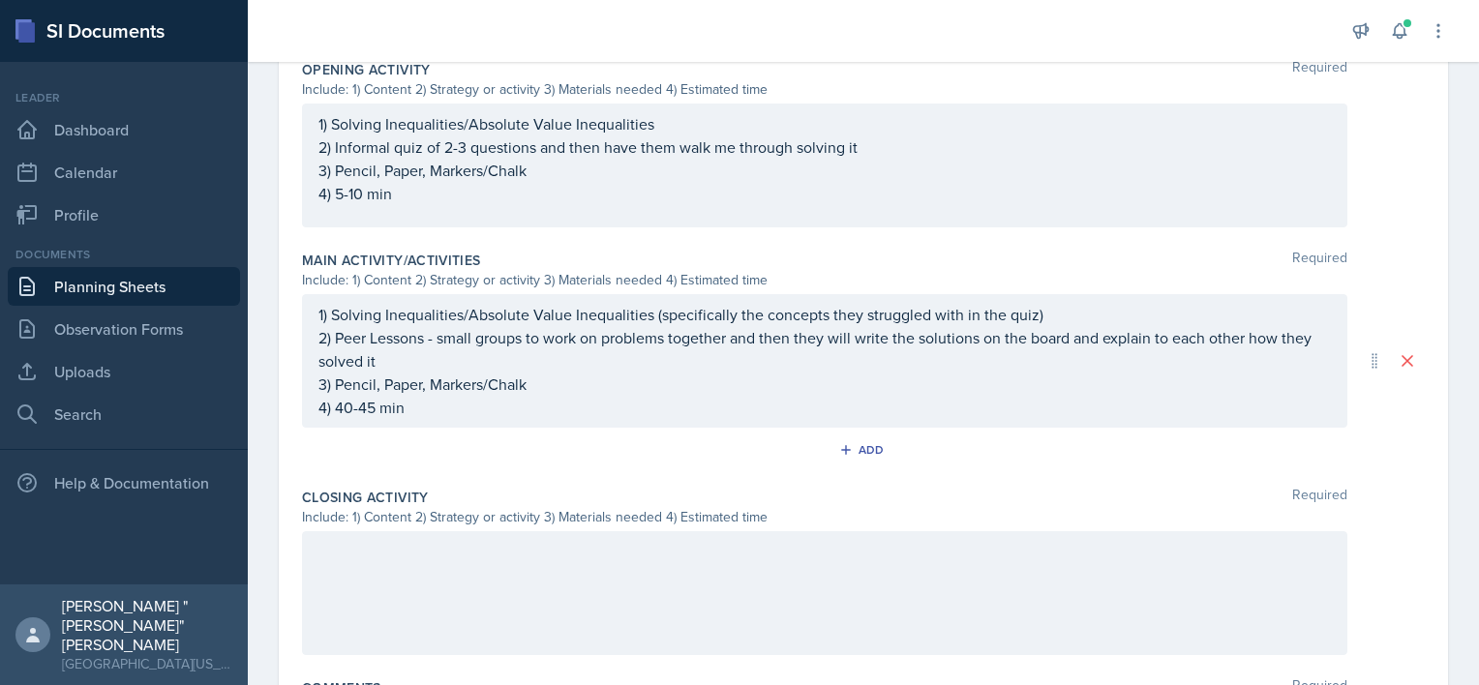
click at [476, 594] on div at bounding box center [825, 594] width 1046 height 124
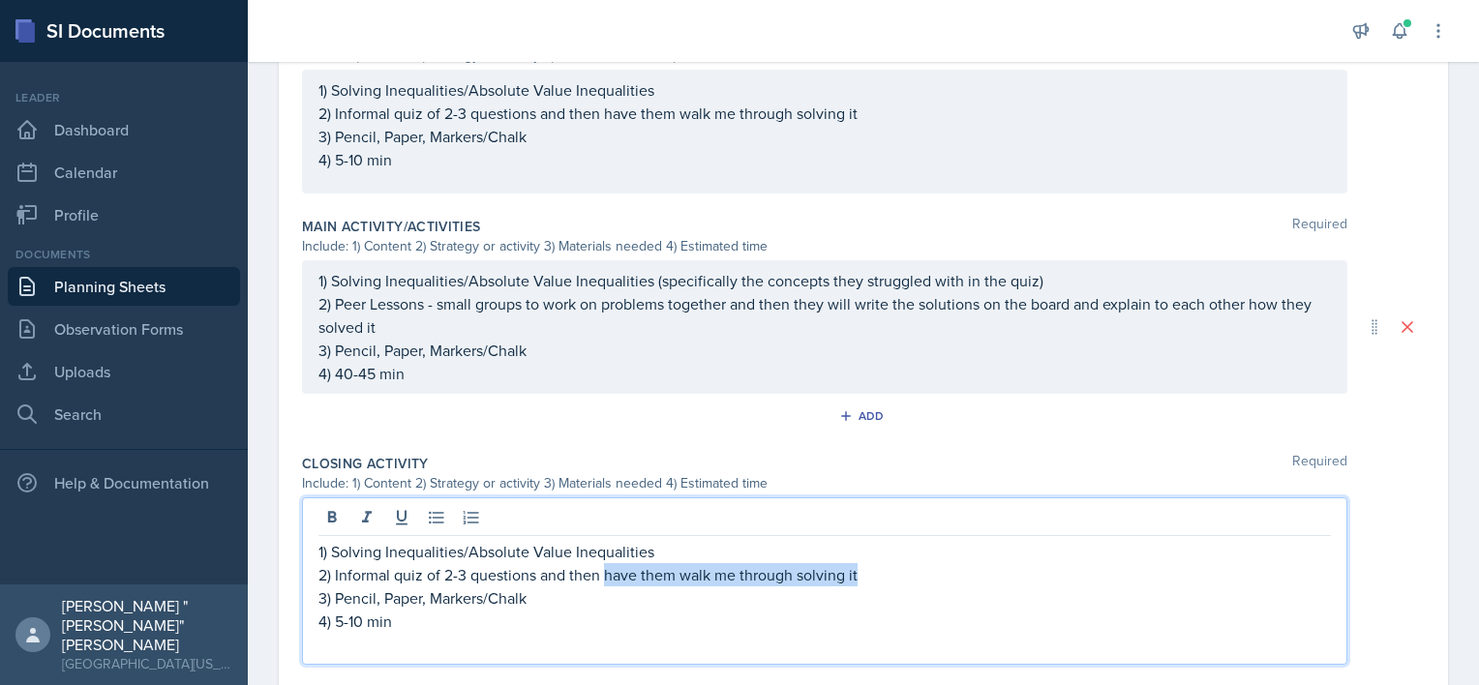
drag, startPoint x: 871, startPoint y: 574, endPoint x: 606, endPoint y: 573, distance: 265.3
click at [606, 573] on p "2) Informal quiz of 2-3 questions and then have them walk me through solving it" at bounding box center [825, 574] width 1013 height 23
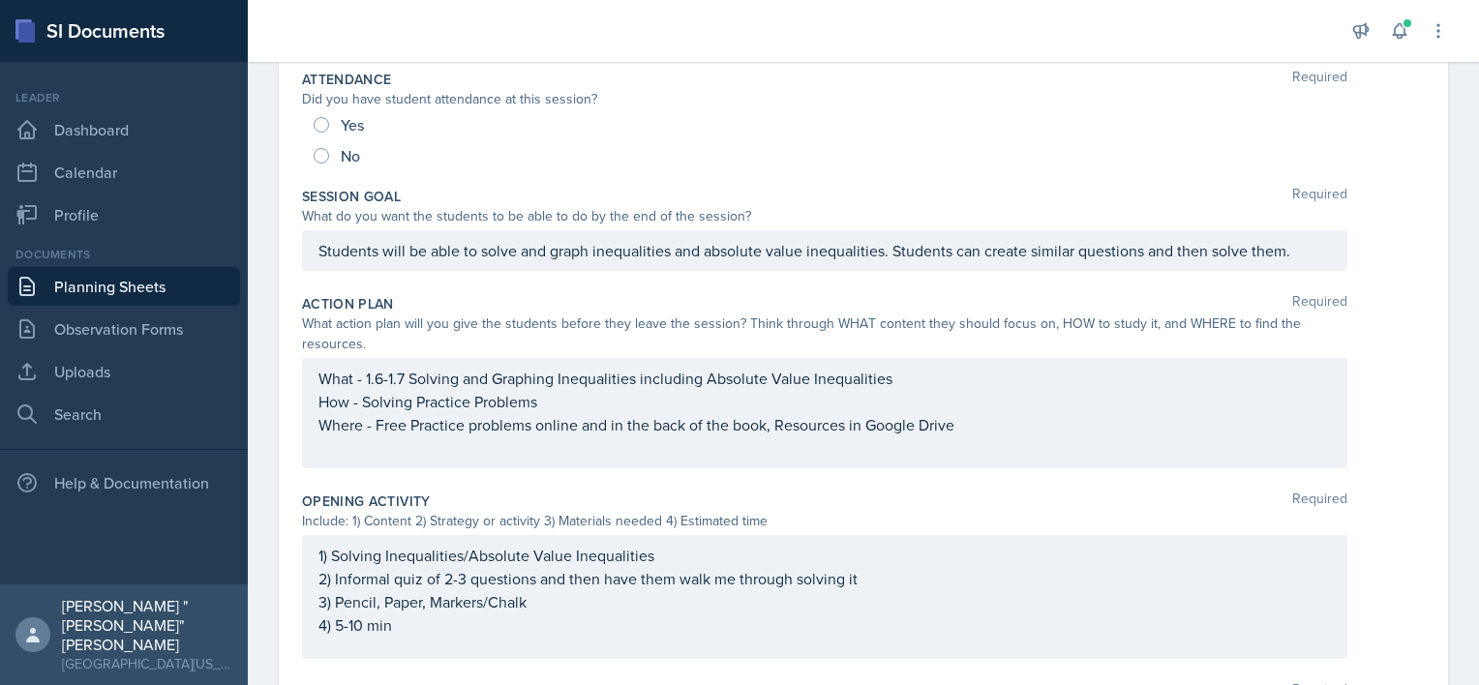
scroll to position [0, 0]
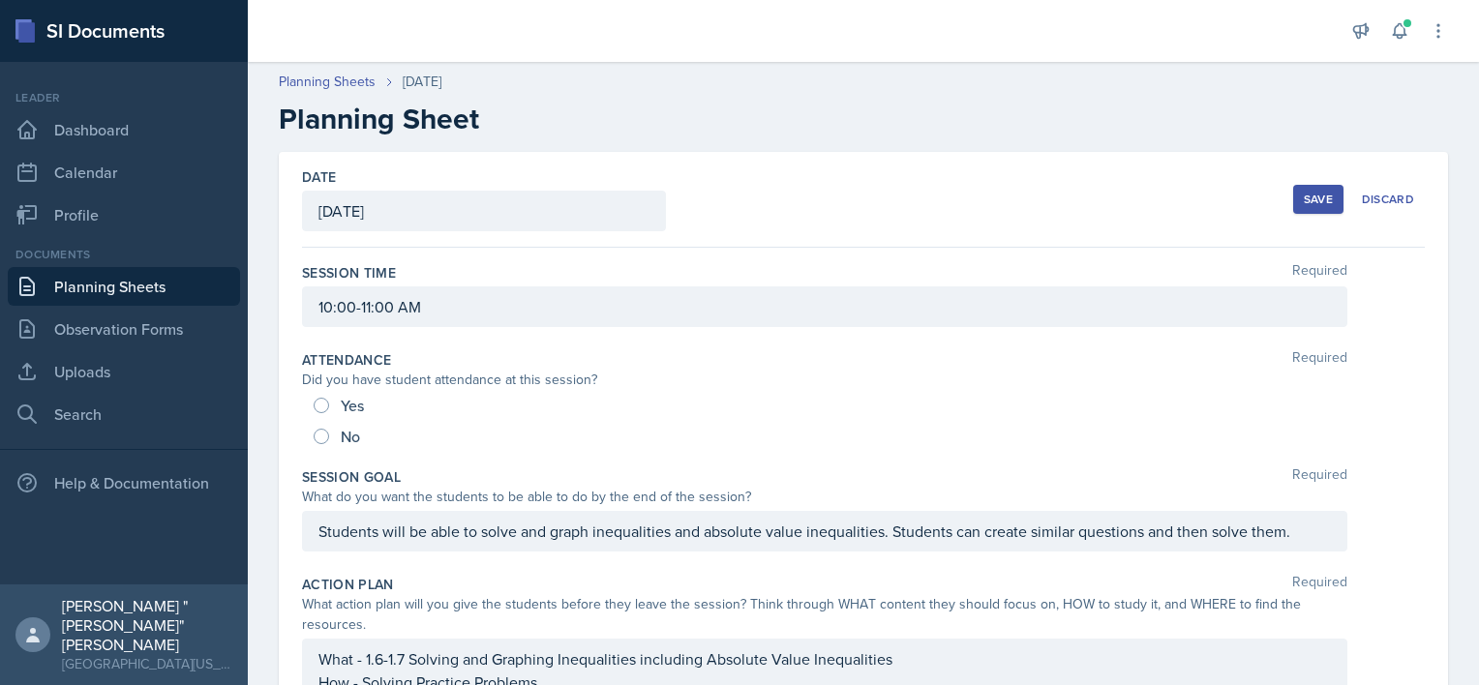
click at [1304, 192] on div "Save" at bounding box center [1318, 199] width 29 height 15
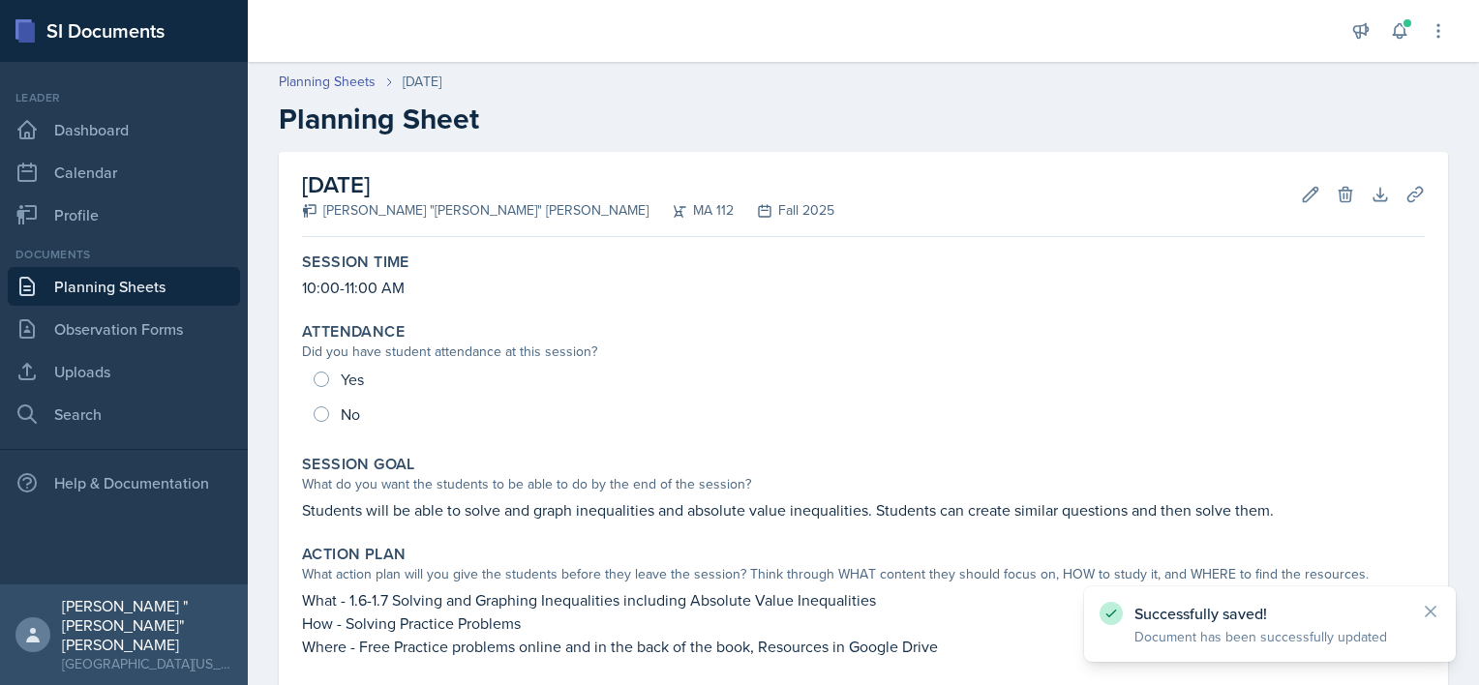
click at [181, 283] on link "Planning Sheets" at bounding box center [124, 286] width 232 height 39
